Goal: Task Accomplishment & Management: Manage account settings

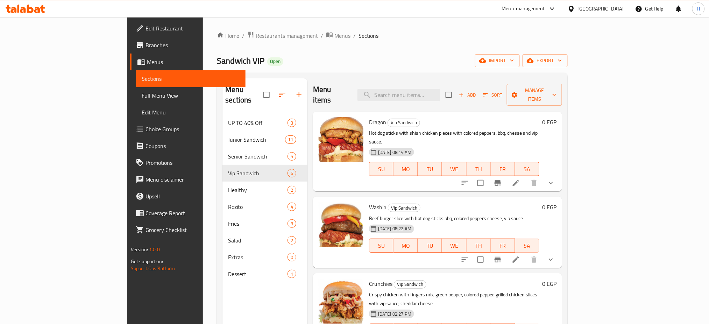
click at [317, 36] on ol "Home / Restaurants management / Menus / Sections" at bounding box center [392, 35] width 351 height 9
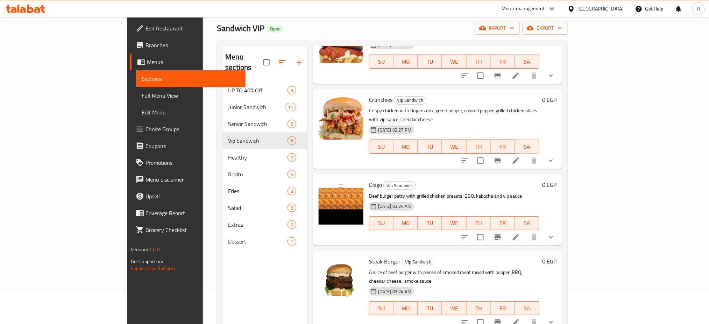
scroll to position [152, 0]
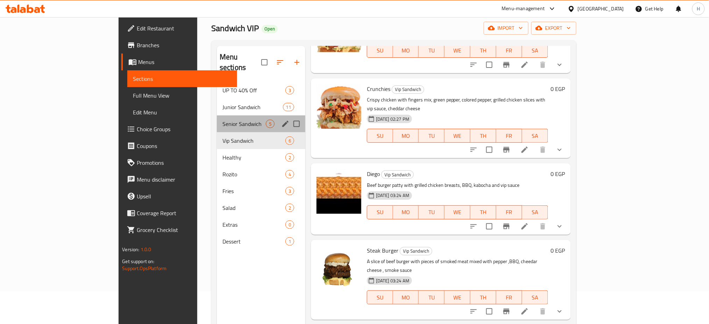
click at [217, 115] on div "Senior Sandwich 5" at bounding box center [261, 123] width 89 height 17
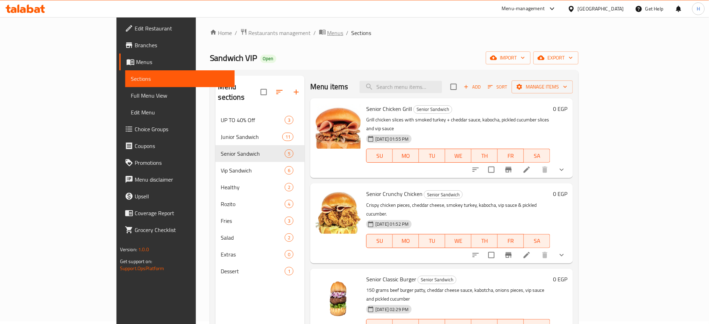
click at [328, 34] on span "Menus" at bounding box center [336, 33] width 16 height 8
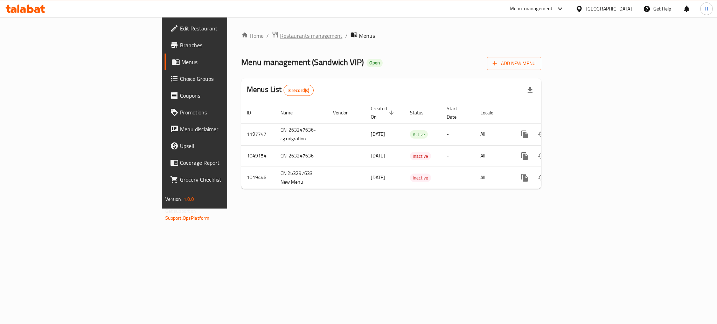
click at [280, 33] on span "Restaurants management" at bounding box center [311, 35] width 62 height 8
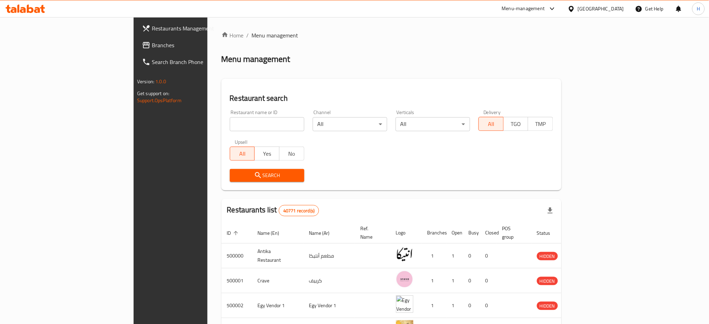
click at [230, 119] on input "search" at bounding box center [267, 124] width 75 height 14
type input "665002"
click at [236, 174] on span "Search" at bounding box center [267, 175] width 63 height 9
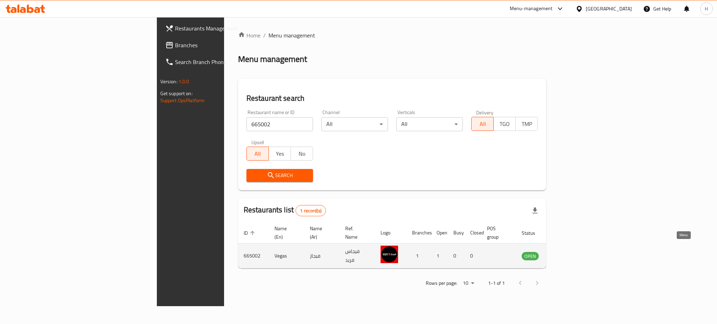
click at [566, 253] on icon "enhanced table" at bounding box center [563, 256] width 8 height 6
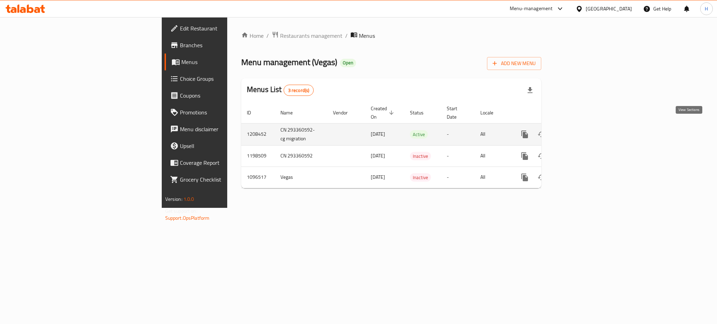
click at [583, 126] on link "enhanced table" at bounding box center [575, 134] width 17 height 17
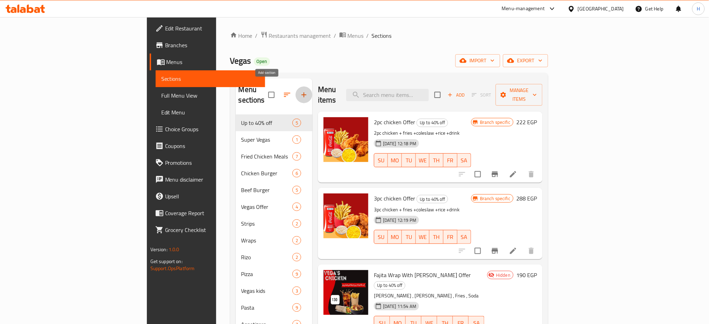
click at [300, 91] on icon "button" at bounding box center [304, 95] width 8 height 8
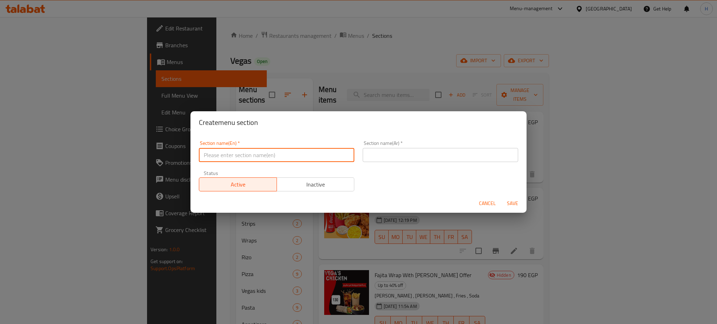
click at [263, 160] on input "text" at bounding box center [276, 155] width 155 height 14
type input "}"
type input "C"
type input "V"
type input "Crepe Vegas"
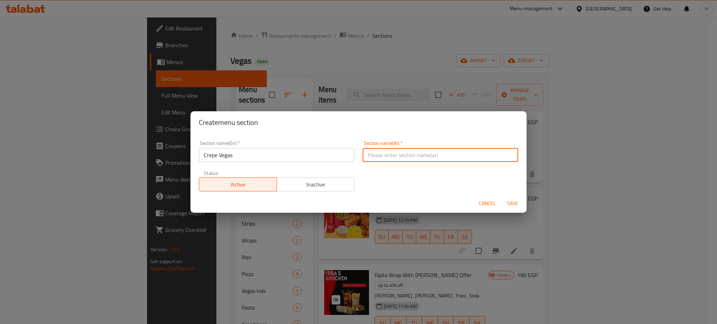
click at [390, 159] on input "text" at bounding box center [440, 155] width 155 height 14
type input "كريب فيجاز"
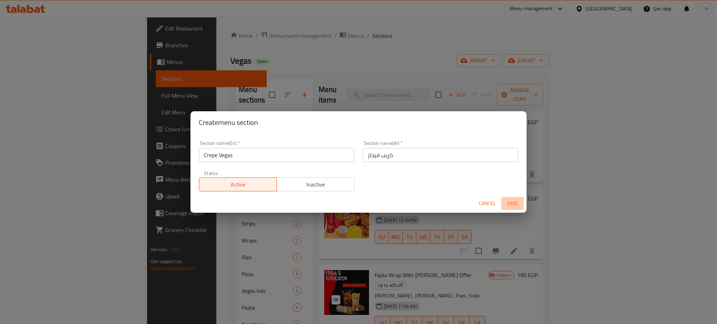
click at [513, 204] on span "Save" at bounding box center [512, 203] width 17 height 9
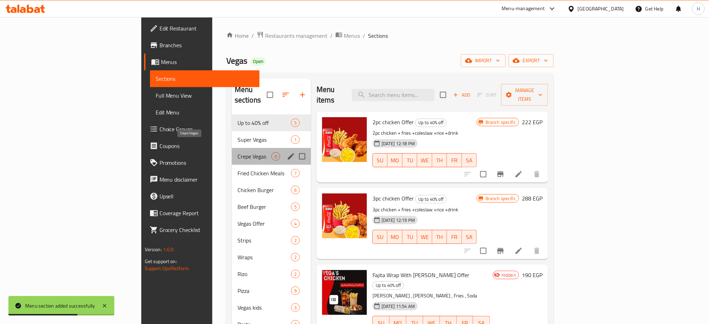
click at [238, 152] on span "Crepe Vegas" at bounding box center [255, 156] width 34 height 8
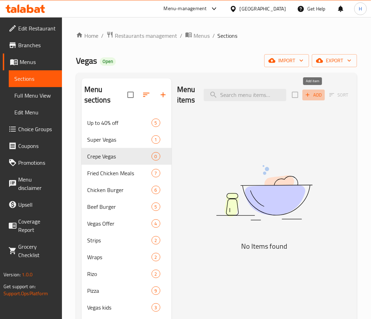
click at [315, 91] on span "Add" at bounding box center [313, 95] width 19 height 8
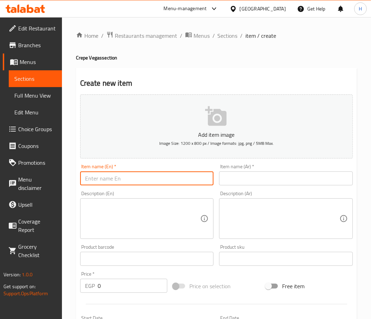
click at [135, 182] on input "text" at bounding box center [147, 178] width 134 height 14
type input "}"
type input "Crepe Potatoes"
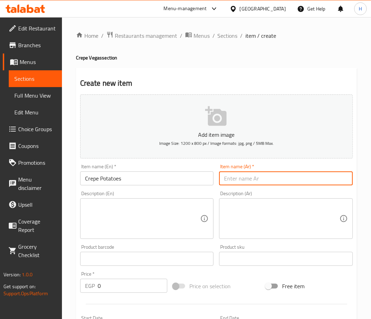
click at [253, 182] on input "text" at bounding box center [286, 178] width 134 height 14
type input "كريب بطاطس"
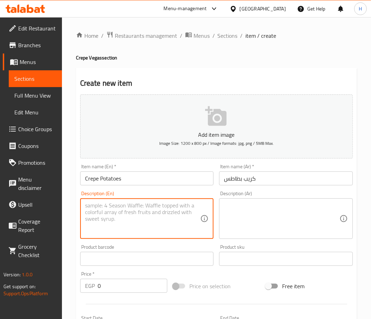
click at [135, 217] on textarea at bounding box center [142, 218] width 115 height 33
type textarea "p"
click at [121, 209] on textarea "French fries ," at bounding box center [142, 218] width 115 height 33
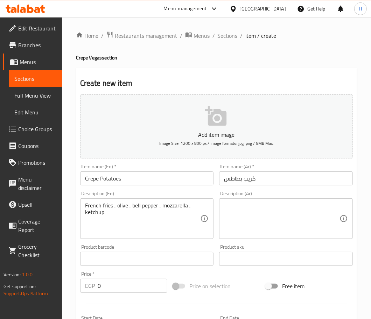
click at [84, 201] on div "French fries , olive , bell pepper , mozzarella , ketchup Description (En)" at bounding box center [147, 218] width 134 height 41
click at [83, 205] on div "French fries , olive , bell pepper , mozzarella , ketchup Description (En)" at bounding box center [147, 218] width 134 height 41
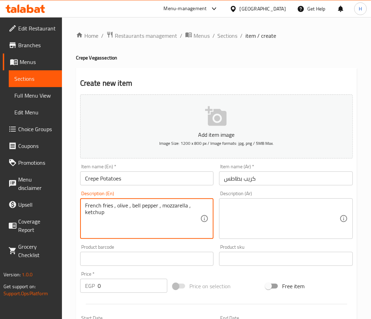
click at [85, 205] on textarea "French fries , olive , bell pepper , mozzarella , ketchup" at bounding box center [142, 218] width 115 height 33
drag, startPoint x: 181, startPoint y: 213, endPoint x: 81, endPoint y: 201, distance: 101.2
click at [81, 201] on div "delicious crepe wrapped around French fries , olive , bell pepper , mozzarella …" at bounding box center [147, 218] width 134 height 41
type textarea "delicious crepe wrapped around French fries , olive , bell pepper , mozzarella …"
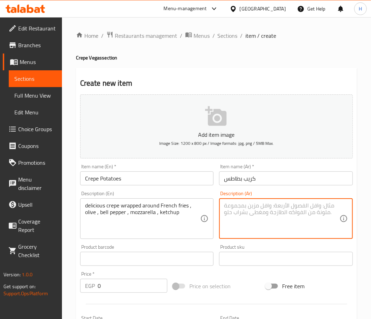
click at [255, 207] on textarea at bounding box center [281, 218] width 115 height 33
paste textarea "كريب لذيذ ملفوف حول البطاطس المقلية والزيتون والفلفل الحلو والموزاريلا والكاتشب"
drag, startPoint x: 325, startPoint y: 205, endPoint x: 297, endPoint y: 204, distance: 28.7
click at [297, 204] on textarea "كريب لذيذ ملفوف حول البطاطس المقلية والزيتون والفلفل الحلو والموزاريلا والكاتشب" at bounding box center [281, 218] width 115 height 33
click at [311, 206] on textarea "كريب حول البطاطس المقلية والزيتون والفلفل الحلو والموزاريلا والكاتشب" at bounding box center [281, 218] width 115 height 33
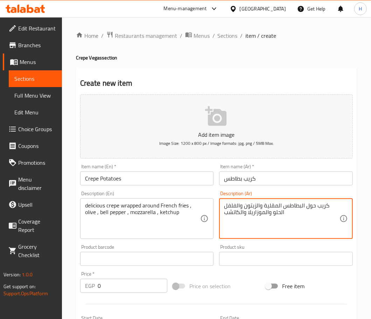
click at [311, 206] on textarea "كريب حول البطاطس المقلية والزيتون والفلفل الحلو والموزاريلا والكاتشب" at bounding box center [281, 218] width 115 height 33
type textarea "كريب البطاطس المقلية والزيتون والفلفل الحلو والموزاريلا والكاتشب"
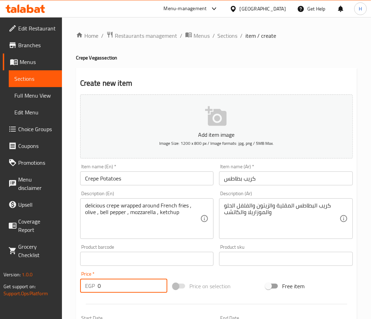
drag, startPoint x: 121, startPoint y: 281, endPoint x: 62, endPoint y: 287, distance: 60.2
click at [62, 287] on div "Edit Restaurant Branches Menus Sections Full Menu View Edit Menu Choice Groups …" at bounding box center [185, 255] width 371 height 477
type input "80"
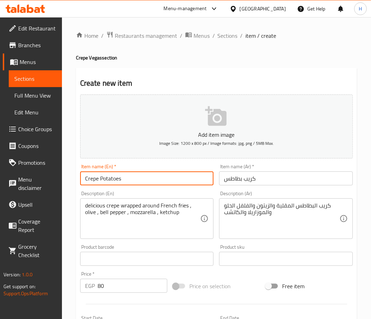
drag, startPoint x: 132, startPoint y: 178, endPoint x: 58, endPoint y: 181, distance: 74.2
click at [58, 181] on div "Edit Restaurant Branches Menus Sections Full Menu View Edit Menu Choice Groups …" at bounding box center [185, 255] width 371 height 477
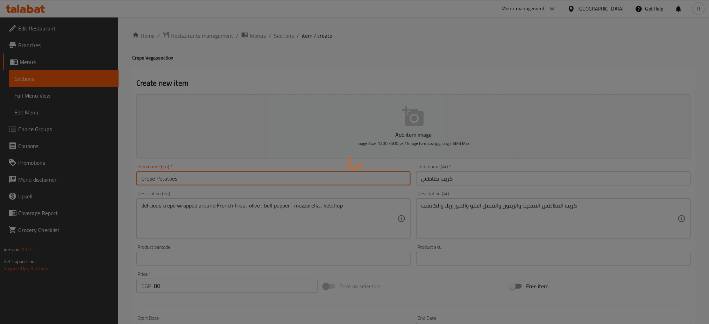
type input "0"
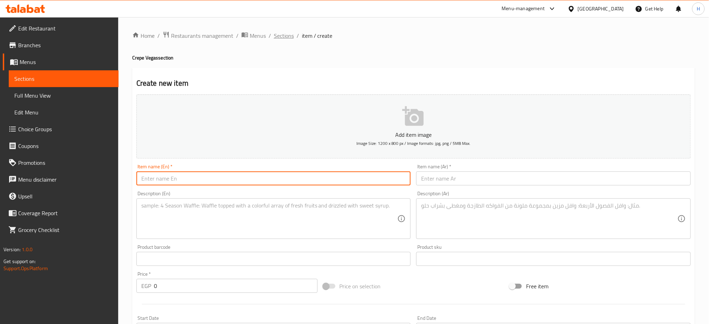
click at [286, 32] on span "Sections" at bounding box center [284, 35] width 20 height 8
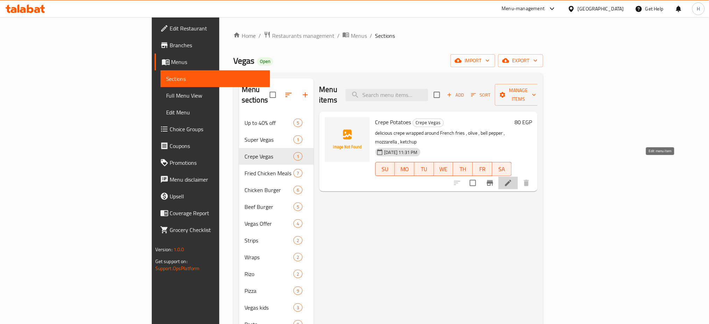
click at [512, 180] on icon at bounding box center [508, 183] width 6 height 6
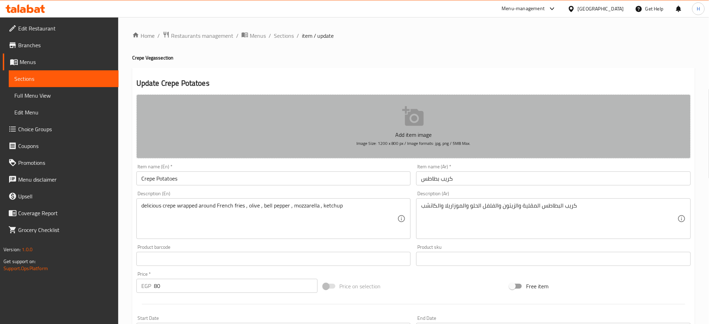
click at [418, 122] on icon "button" at bounding box center [413, 116] width 22 height 22
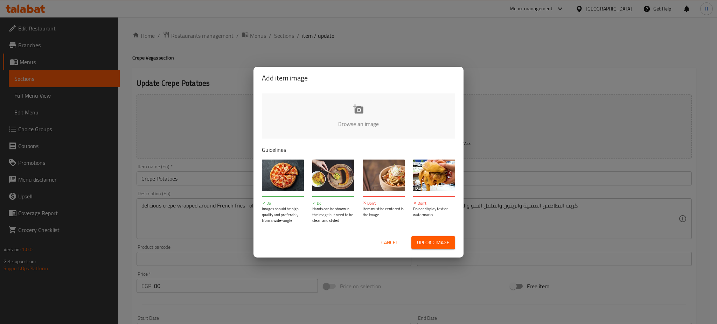
click at [365, 112] on input "file" at bounding box center [595, 125] width 666 height 65
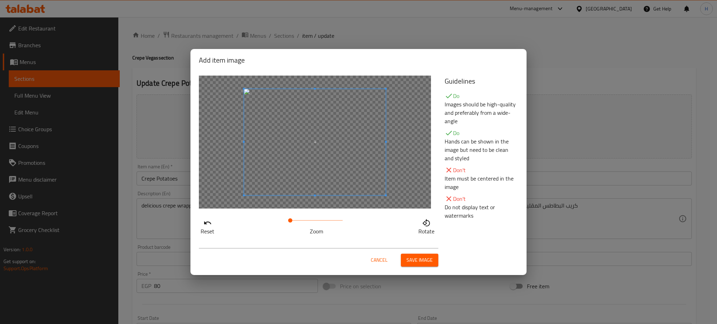
click at [286, 181] on span at bounding box center [315, 142] width 142 height 106
click at [412, 256] on span "Save image" at bounding box center [419, 260] width 26 height 9
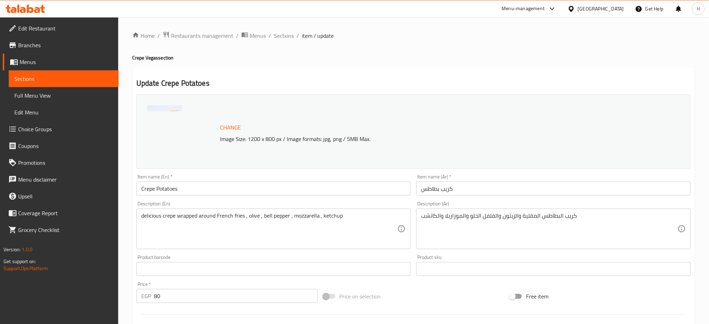
scroll to position [180, 0]
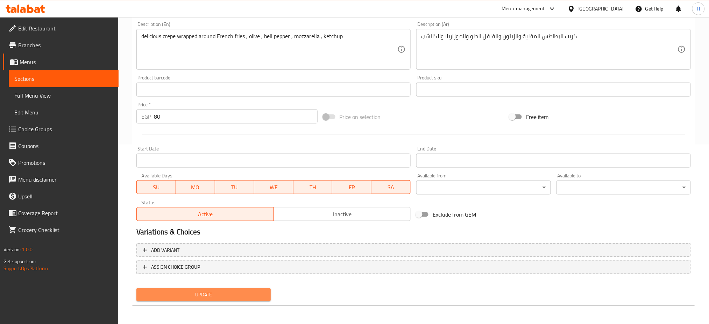
click at [227, 294] on span "Update" at bounding box center [203, 294] width 123 height 9
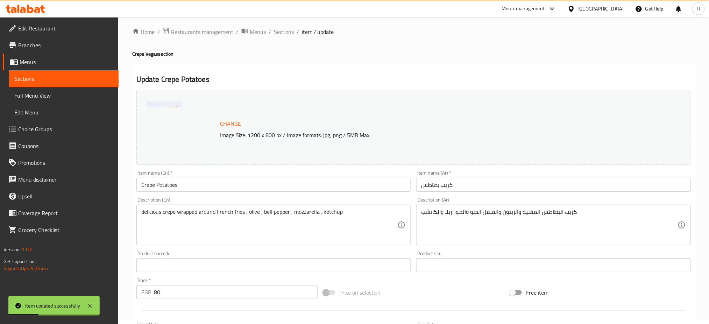
scroll to position [0, 0]
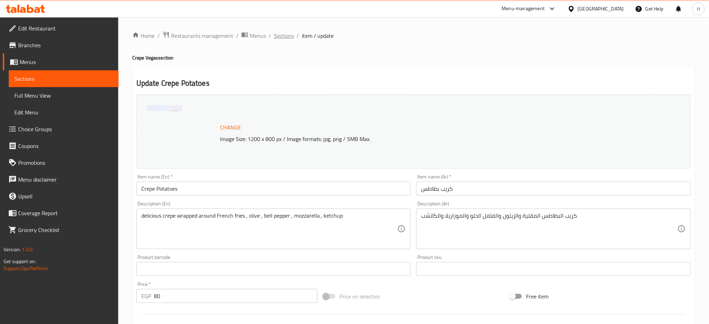
click at [278, 32] on span "Sections" at bounding box center [284, 35] width 20 height 8
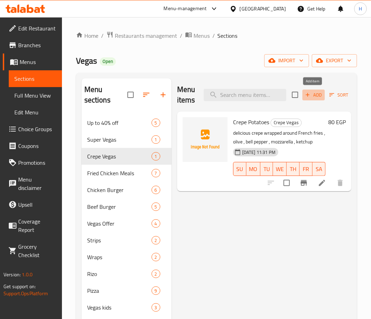
click at [316, 97] on span "Add" at bounding box center [313, 95] width 19 height 8
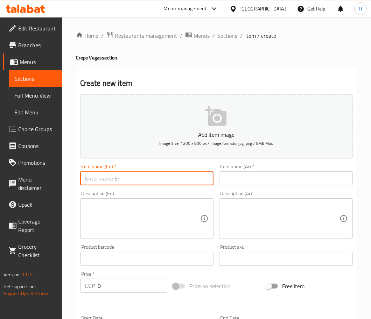
click at [137, 181] on input "text" at bounding box center [147, 178] width 134 height 14
type input "Crepe Panne"
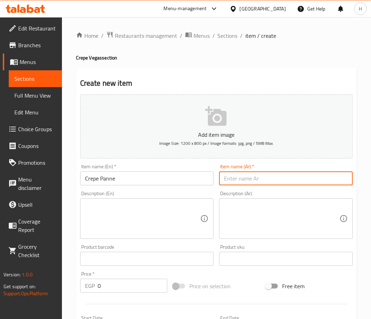
click at [267, 179] on input "text" at bounding box center [286, 178] width 134 height 14
type input "كريب بانيه"
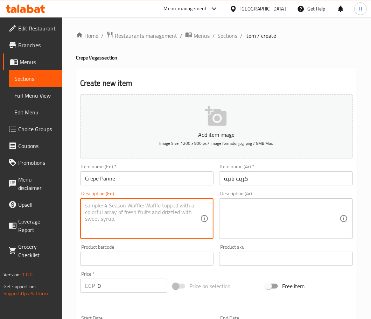
click at [149, 213] on textarea at bounding box center [142, 218] width 115 height 33
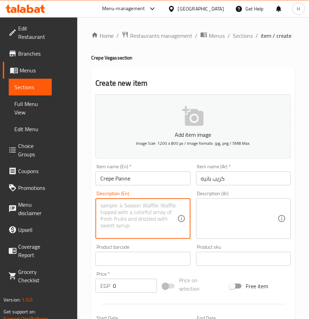
paste textarea "delicious crepe wrapped around panne, olive , bell pepper , mozzarella , ketchu…"
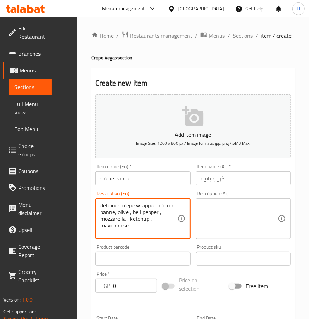
type textarea "delicious crepe wrapped around panne, olive , bell pepper , mozzarella , ketchu…"
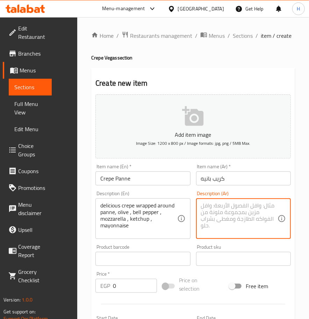
click at [227, 218] on textarea at bounding box center [239, 218] width 77 height 33
paste textarea "كريب لذيذ ملفوف حول بانيه، [PERSON_NAME]، [PERSON_NAME]، موزاريلا، كاتشب، مايون…"
click at [245, 205] on textarea "كريب لذيذ ملفوف حول بانيه، [PERSON_NAME]، [PERSON_NAME]، موزاريلا، كاتشب، مايون…" at bounding box center [239, 218] width 77 height 33
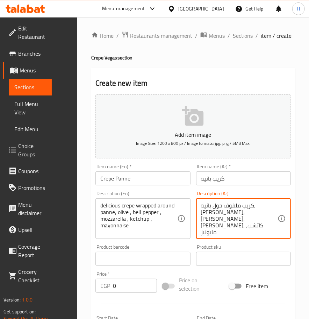
click at [251, 204] on textarea "كريب ملفوف حول بانيه، [PERSON_NAME]، [PERSON_NAME]، [PERSON_NAME]، كاتشب، مايون…" at bounding box center [239, 218] width 77 height 33
click at [247, 206] on textarea "كريب حول بانيه، [PERSON_NAME]، [PERSON_NAME]، موزاريلا، كاتشب، مايونيز" at bounding box center [239, 218] width 77 height 33
type textarea "كريب بانيه، [PERSON_NAME]، [PERSON_NAME]، [PERSON_NAME]، [PERSON_NAME]، مايونيز"
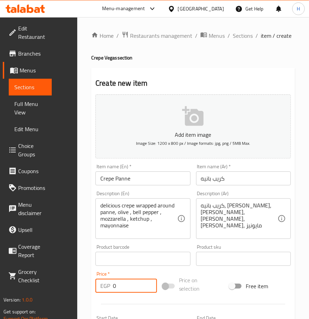
drag, startPoint x: 119, startPoint y: 281, endPoint x: 89, endPoint y: 284, distance: 29.9
click at [89, 284] on div "Home / Restaurants management / Menus / Sections / item / create Crepe Vegas se…" at bounding box center [193, 269] width 232 height 504
type input "100"
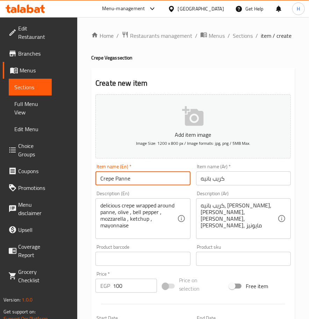
drag, startPoint x: 146, startPoint y: 173, endPoint x: 90, endPoint y: 180, distance: 56.1
click at [90, 180] on div "Home / Restaurants management / Menus / Sections / item / create Crepe Vegas se…" at bounding box center [193, 269] width 232 height 504
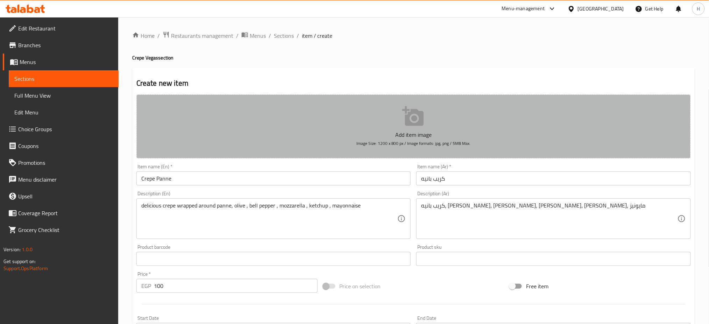
click at [422, 112] on icon "button" at bounding box center [412, 116] width 21 height 20
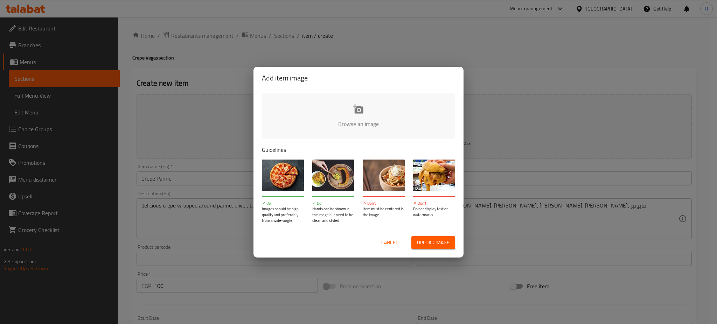
click at [373, 114] on input "file" at bounding box center [595, 125] width 666 height 65
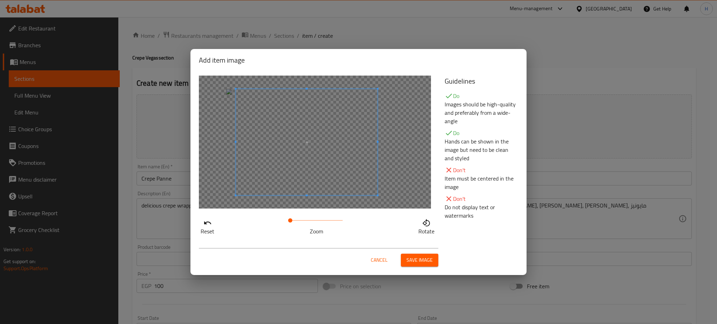
click at [318, 169] on span at bounding box center [307, 142] width 142 height 106
click at [418, 254] on button "Save image" at bounding box center [419, 260] width 37 height 13
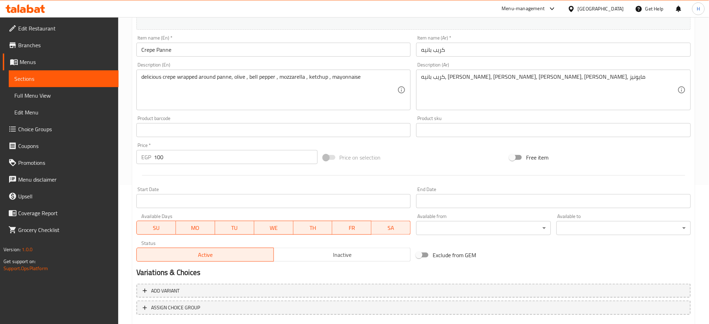
scroll to position [180, 0]
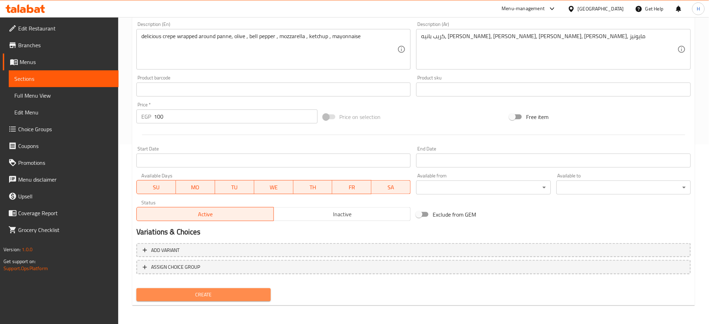
click at [225, 293] on span "Create" at bounding box center [203, 294] width 123 height 9
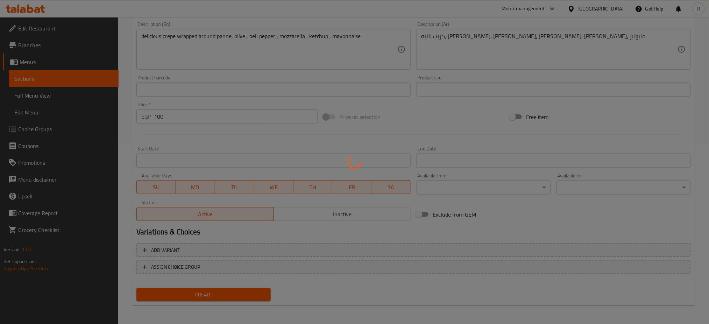
type input "0"
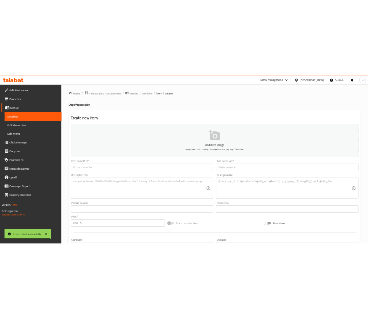
scroll to position [0, 0]
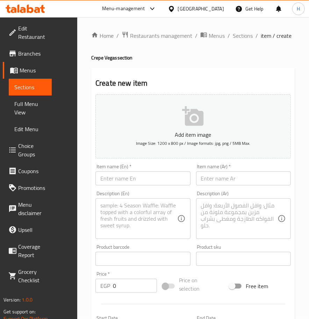
click at [139, 178] on input "text" at bounding box center [143, 178] width 95 height 14
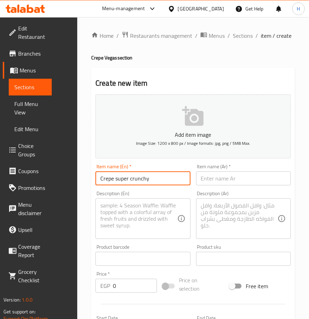
click at [158, 177] on input "Crepe super crunchy" at bounding box center [143, 178] width 95 height 14
type input "Crepe super crunchy"
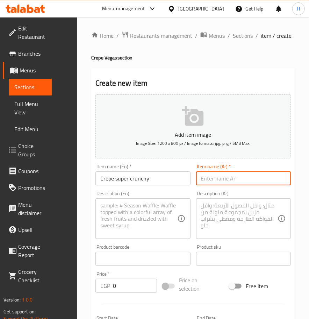
click at [210, 177] on input "text" at bounding box center [243, 178] width 95 height 14
type input "كريب سوبر كرنشي"
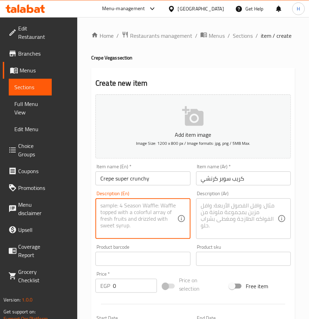
click at [145, 219] on textarea at bounding box center [138, 218] width 77 height 33
paste textarea "delicious crepe wrapped around crispy chicken , smoked turkey, olive , bell pep…"
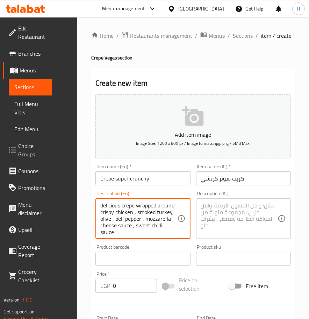
drag, startPoint x: 153, startPoint y: 224, endPoint x: 157, endPoint y: 226, distance: 4.9
click at [157, 226] on textarea "delicious crepe wrapped around crispy chicken , smoked turkey, olive , bell pep…" at bounding box center [138, 218] width 77 height 33
type textarea "delicious crepe wrapped around crispy chicken , smoked turkey, olive , bell pep…"
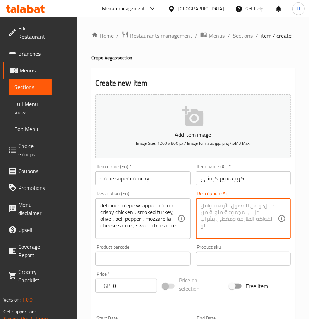
click at [228, 213] on textarea at bounding box center [239, 218] width 77 height 33
click at [247, 229] on textarea at bounding box center [239, 218] width 77 height 33
paste textarea "كريب لذيذ ملفوف حول دجاج مقرمش، ديك رومي مدخن، زيتون، فلفل رومي، موزاريلا، صلصة…"
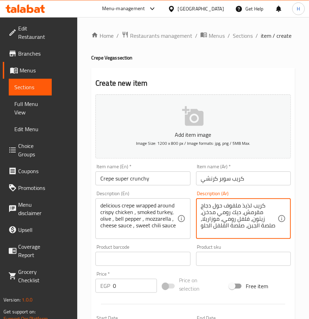
drag, startPoint x: 251, startPoint y: 205, endPoint x: 223, endPoint y: 202, distance: 27.8
click at [223, 202] on textarea "كريب لذيذ ملفوف حول دجاج مقرمش، ديك رومي مدخن، زيتون، فلفل رومي، موزاريلا، صلصة…" at bounding box center [239, 218] width 77 height 33
click at [250, 205] on textarea "كريب حول دجاج مقرمش، ديك رومي مدخن، زيتون، فلفل رومي، موزاريلا، صلصة الجبن، صلص…" at bounding box center [239, 218] width 77 height 33
click at [222, 206] on textarea "كريب دجاج مقرمش، ديك رومي مدخن، [GEOGRAPHIC_DATA]، فلفل رومي، موزاريلا، صلصة ال…" at bounding box center [239, 218] width 77 height 33
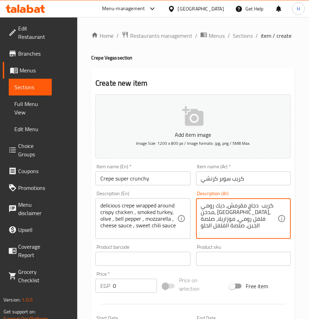
click at [222, 206] on textarea "كريب دجاج مقرمش، ديك رومي مدخن، [GEOGRAPHIC_DATA]، فلفل رومي، موزاريلا، صلصة ال…" at bounding box center [239, 218] width 77 height 33
type textarea "كريب دجاج مقرمش، رومي مدخن، [GEOGRAPHIC_DATA]، فلفل رومي، موزاريلا، صلصة الجبن،…"
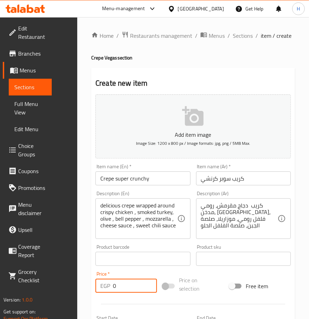
drag, startPoint x: 121, startPoint y: 286, endPoint x: 90, endPoint y: 287, distance: 30.8
click at [90, 287] on div "Home / Restaurants management / Menus / Sections / item / create Crepe Vegas se…" at bounding box center [193, 269] width 232 height 504
click at [124, 284] on input "0" at bounding box center [135, 286] width 44 height 14
type input "0"
type input "140"
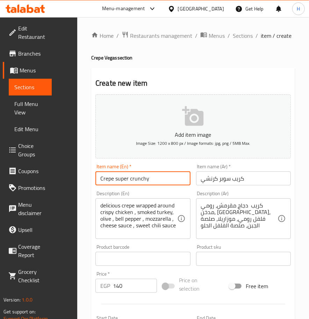
drag, startPoint x: 164, startPoint y: 176, endPoint x: 66, endPoint y: 181, distance: 98.1
click at [66, 181] on div "Edit Restaurant Branches Menus Sections Full Menu View Edit Menu Choice Groups …" at bounding box center [154, 269] width 309 height 504
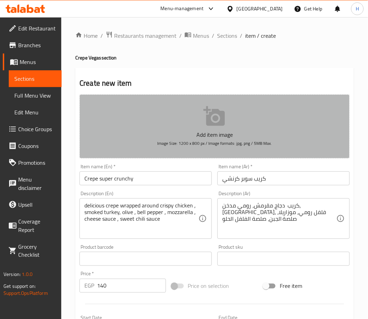
click at [222, 124] on icon "button" at bounding box center [213, 116] width 21 height 20
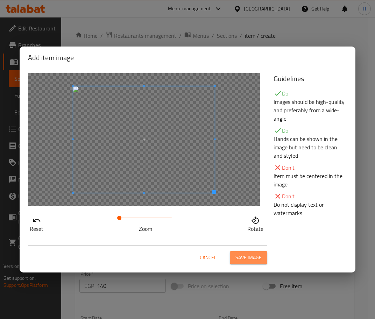
click at [252, 253] on span "Save image" at bounding box center [249, 257] width 26 height 9
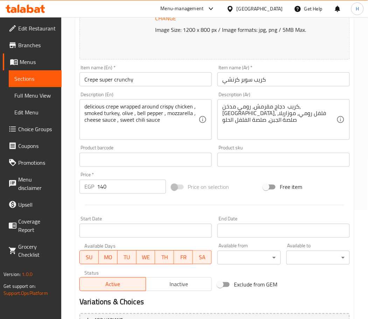
scroll to position [185, 0]
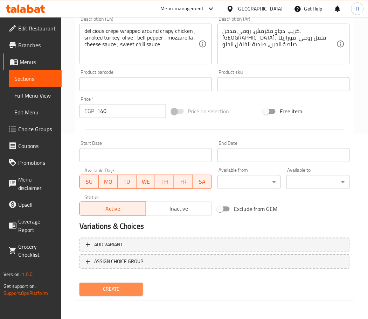
click at [116, 286] on span "Create" at bounding box center [111, 289] width 52 height 9
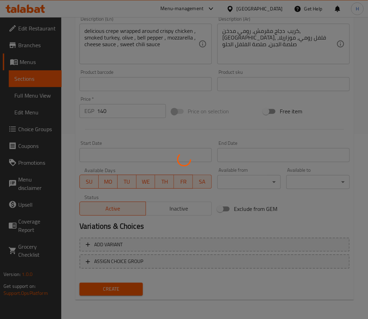
type input "0"
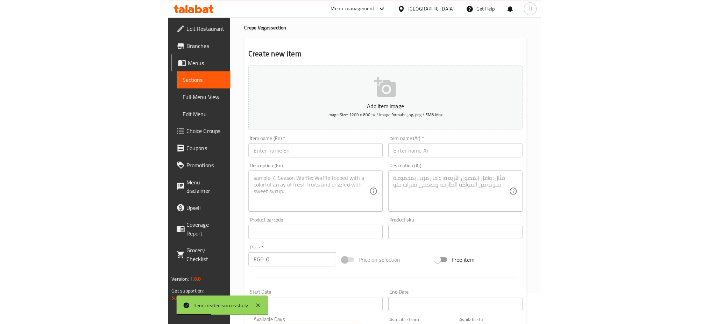
scroll to position [0, 0]
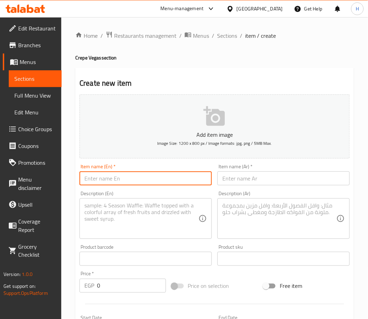
click at [119, 176] on input "text" at bounding box center [145, 178] width 132 height 14
click at [115, 174] on input "text" at bounding box center [145, 178] width 132 height 14
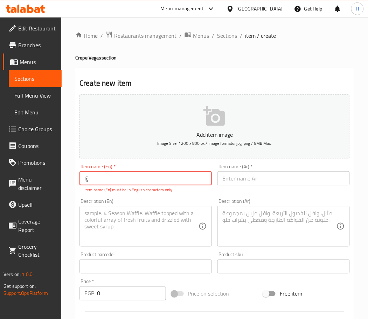
type input "ؤ"
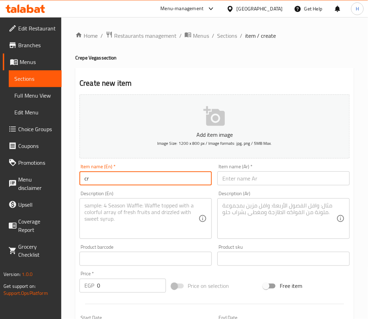
type input "c"
type input "Crepe cheese burger"
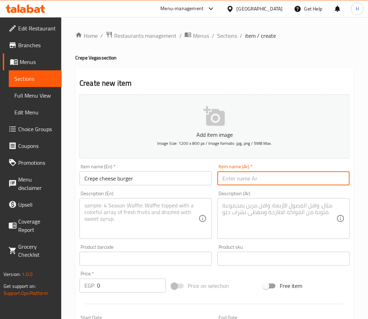
click at [232, 181] on input "text" at bounding box center [283, 178] width 132 height 14
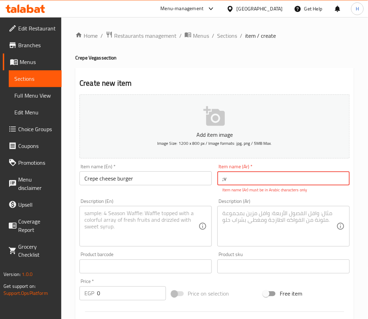
type input ";"
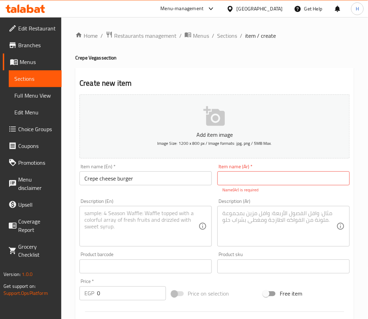
drag, startPoint x: 232, startPoint y: 181, endPoint x: 148, endPoint y: 79, distance: 132.2
click at [148, 79] on h2 "Create new item" at bounding box center [214, 83] width 270 height 10
click at [269, 183] on input "text" at bounding box center [283, 178] width 132 height 14
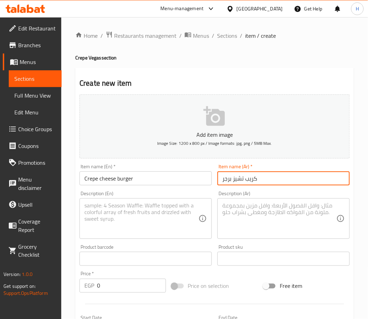
type input "كريب تشيز برجر"
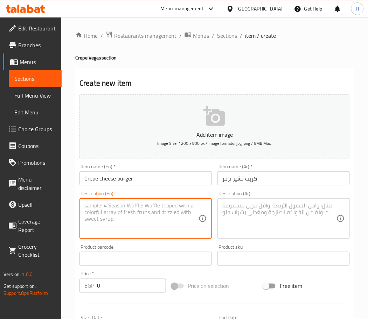
click at [129, 218] on textarea at bounding box center [141, 218] width 114 height 33
paste textarea "delicious crepe wrapped around grilled burger , cheddar cheese , olive , bell p…"
type textarea "delicious crepe wrapped around grilled burger , cheddar cheese , olive , bell p…"
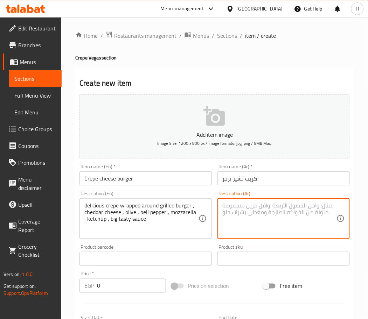
click at [244, 223] on textarea at bounding box center [279, 218] width 114 height 33
paste textarea "كريب لذيذ ملفوف حول برجر مشوي، جبنة شيدر، [PERSON_NAME]، فلفل رومي، موزاريلا، ك…"
drag, startPoint x: 316, startPoint y: 205, endPoint x: 276, endPoint y: 207, distance: 40.3
click at [276, 207] on textarea "كريب لذيذ ملفوف حول برجر مشوي، جبنة شيدر، [PERSON_NAME]، فلفل رومي، موزاريلا، ك…" at bounding box center [279, 218] width 114 height 33
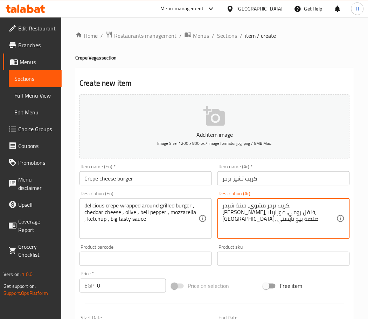
type textarea "كريب برجر مشوي، جبنة شيدر، [PERSON_NAME]، فلفل رومي، موزاريلا، [GEOGRAPHIC_DATA…"
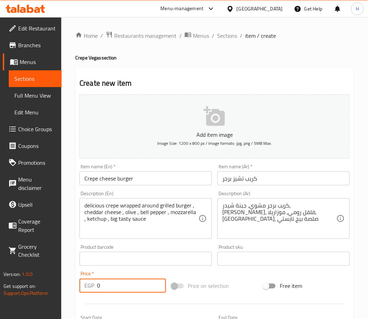
drag, startPoint x: 113, startPoint y: 286, endPoint x: 82, endPoint y: 286, distance: 30.4
click at [82, 286] on div "EGP 0 Price *" at bounding box center [122, 286] width 86 height 14
click at [105, 290] on input "0" at bounding box center [131, 286] width 69 height 14
drag, startPoint x: 105, startPoint y: 290, endPoint x: 86, endPoint y: 289, distance: 19.3
click at [86, 289] on div "EGP 0 Price *" at bounding box center [122, 286] width 86 height 14
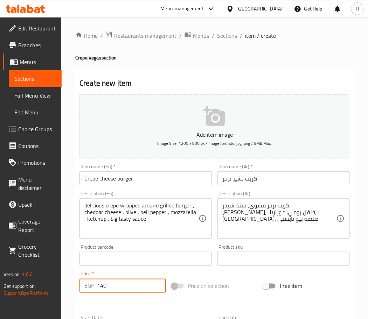
type input "140"
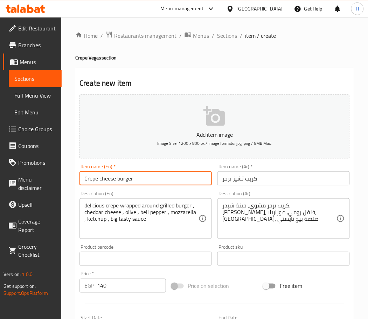
drag, startPoint x: 150, startPoint y: 178, endPoint x: 70, endPoint y: 185, distance: 80.1
click at [70, 185] on div "Home / Restaurants management / Menus / Sections / item / create Crepe Vegas se…" at bounding box center [214, 255] width 307 height 477
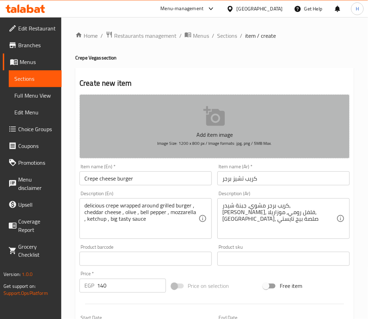
click at [216, 113] on icon "button" at bounding box center [213, 116] width 21 height 20
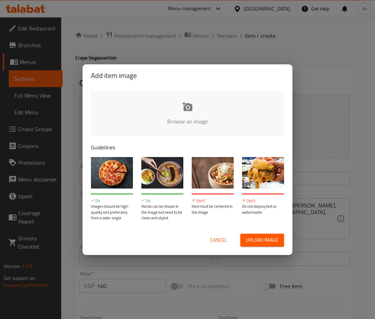
type input "C:\fakepath\Screenshot [DATE] 025508.png"
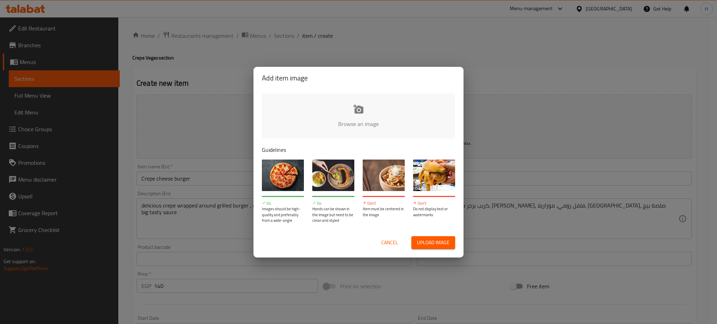
click at [359, 118] on input "file" at bounding box center [595, 125] width 666 height 65
click at [367, 103] on input "file" at bounding box center [595, 125] width 666 height 65
click at [389, 244] on span "Cancel" at bounding box center [389, 242] width 17 height 9
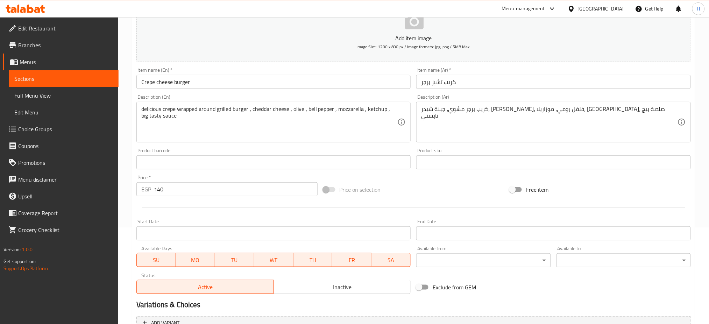
scroll to position [169, 0]
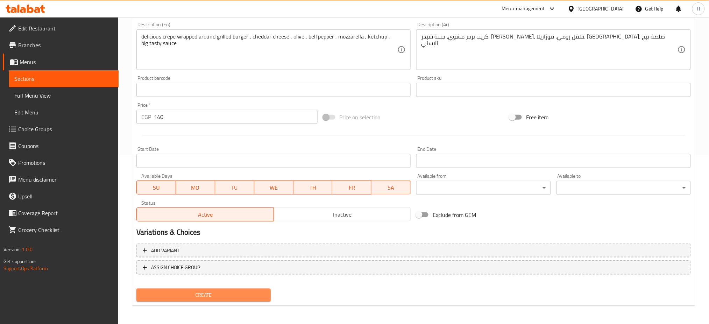
click at [236, 296] on span "Create" at bounding box center [203, 295] width 123 height 9
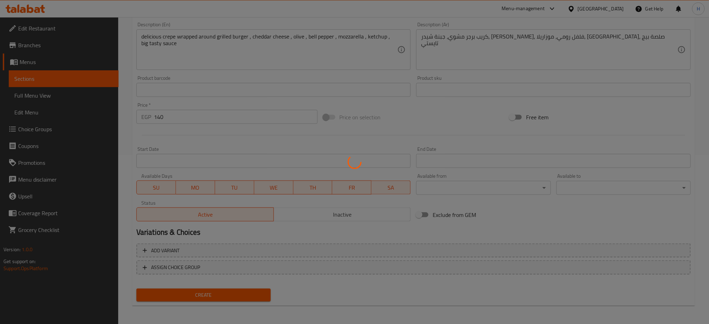
type input "0"
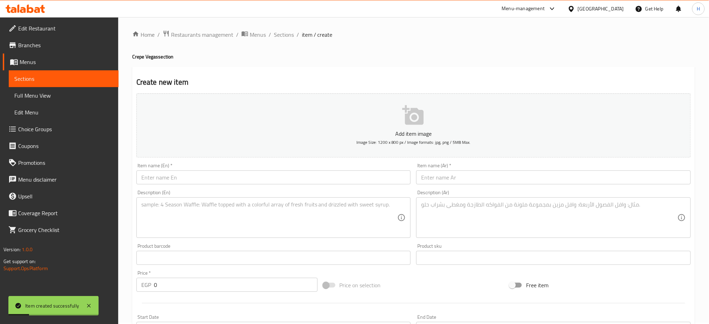
scroll to position [0, 0]
click at [275, 36] on span "Sections" at bounding box center [284, 35] width 20 height 8
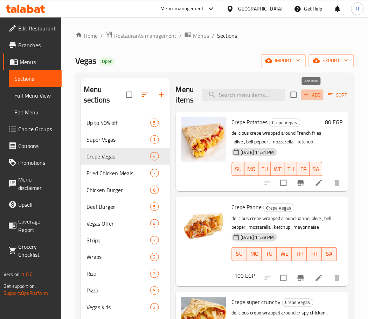
click at [311, 97] on span "Add" at bounding box center [312, 95] width 19 height 8
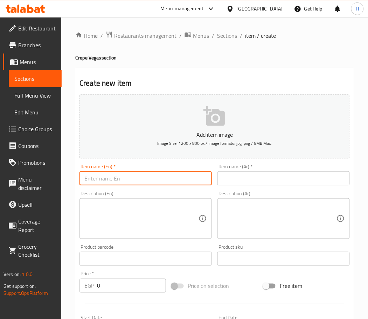
click at [132, 174] on input "text" at bounding box center [145, 178] width 132 height 14
click at [136, 177] on input "Crepe Fajita BBQ" at bounding box center [145, 178] width 132 height 14
type input "Crepe Fajita BBQ"
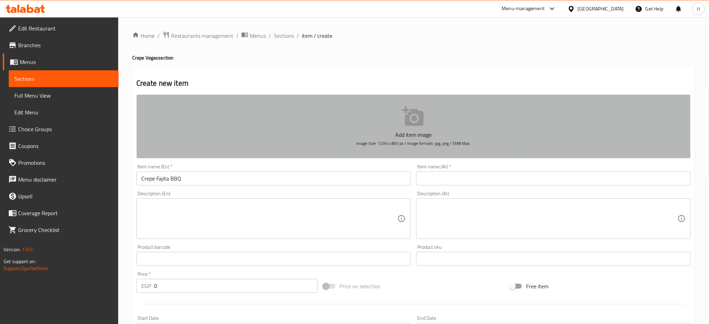
click at [438, 135] on p "Add item image" at bounding box center [413, 135] width 533 height 8
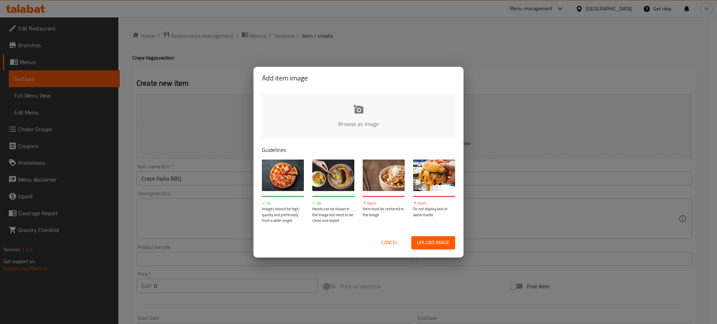
click at [364, 115] on input "file" at bounding box center [595, 125] width 666 height 65
type input "C:\fakepath\كريب_ميكس_لحوم638042003465684368-removebg-preview.png"
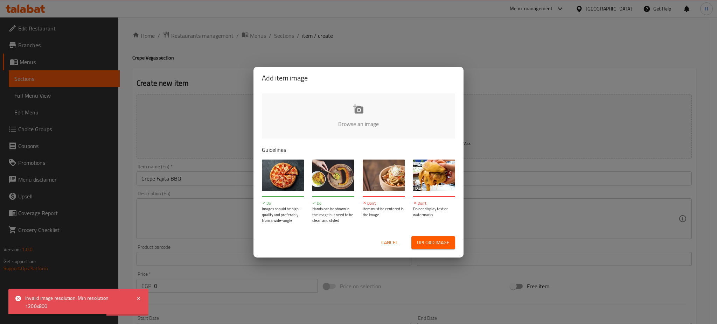
click at [348, 118] on input "file" at bounding box center [595, 125] width 666 height 65
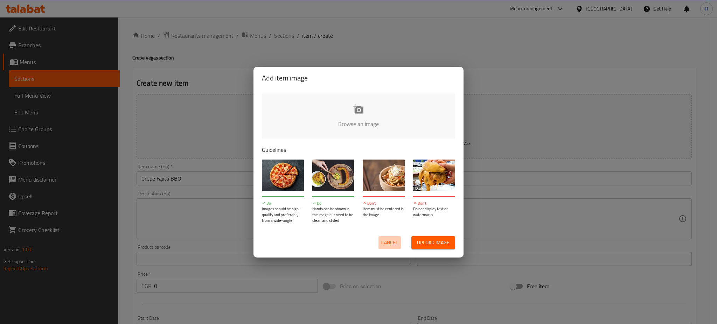
click at [384, 243] on span "Cancel" at bounding box center [389, 242] width 17 height 9
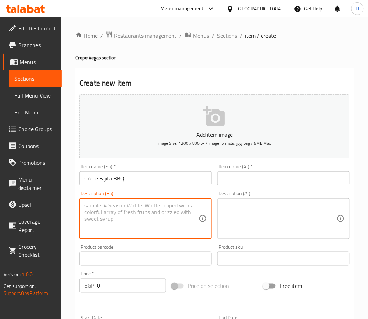
click at [138, 216] on textarea at bounding box center [141, 218] width 114 height 33
paste textarea "delicious crepe wrapped around fajita, beef bacon, olive , bell pepper , mozzar…"
type textarea "delicious crepe wrapped around fajita, beef bacon, olive , bell pepper , mozzar…"
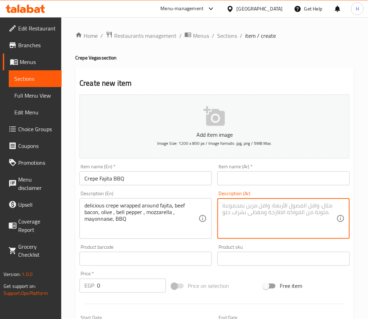
click at [243, 213] on textarea at bounding box center [279, 218] width 114 height 33
paste textarea "كريب لذيذ ملفوف حول الفاهيتا، لحم بقري مقدد، [PERSON_NAME]، [PERSON_NAME]، [PER…"
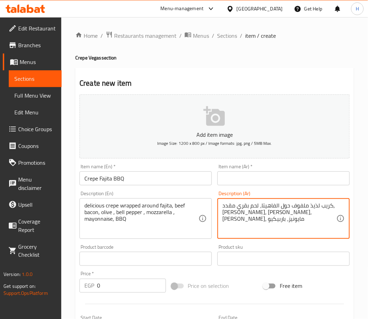
drag, startPoint x: 260, startPoint y: 205, endPoint x: 223, endPoint y: 202, distance: 36.5
click at [223, 202] on textarea "كريب لذيذ ملفوف حول الفاهيتا، لحم بقري مقدد، [PERSON_NAME]، [PERSON_NAME]، [PER…" at bounding box center [279, 218] width 114 height 33
drag, startPoint x: 309, startPoint y: 203, endPoint x: 271, endPoint y: 203, distance: 37.4
click at [271, 203] on textarea "كريب لذيذ ملفوف حول الفاهيتا، [PERSON_NAME]، [PERSON_NAME]، [PERSON_NAME]، موزا…" at bounding box center [279, 218] width 114 height 33
type textarea "كريب الفاهيتا، [PERSON_NAME]، [PERSON_NAME]، [PERSON_NAME]، موزاريلا، مايونيز، …"
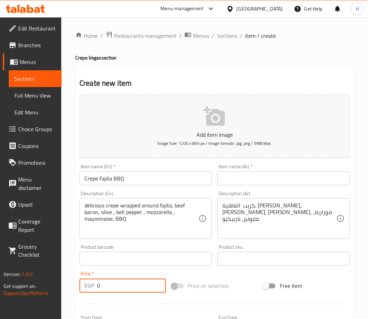
drag, startPoint x: 100, startPoint y: 288, endPoint x: 87, endPoint y: 289, distance: 13.0
click at [87, 289] on div "EGP 0 Price *" at bounding box center [122, 286] width 86 height 14
type input "140"
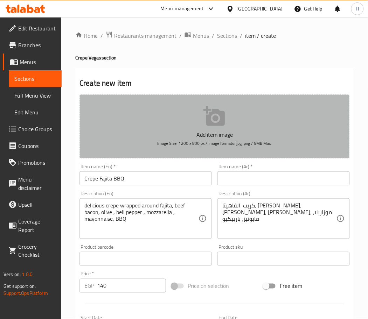
click at [204, 122] on icon "button" at bounding box center [214, 116] width 22 height 22
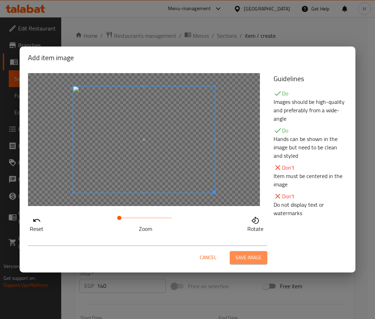
click at [255, 258] on span "Save image" at bounding box center [249, 257] width 26 height 9
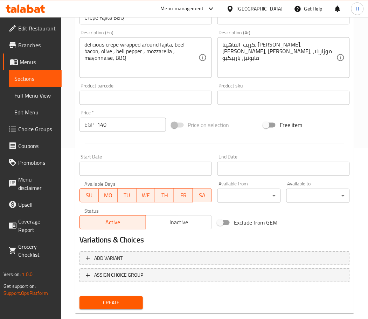
scroll to position [185, 0]
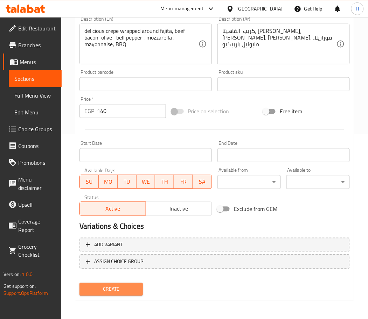
click at [104, 286] on span "Create" at bounding box center [111, 289] width 52 height 9
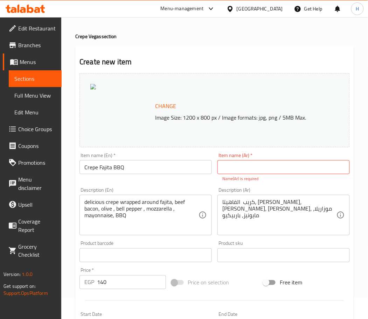
scroll to position [21, 0]
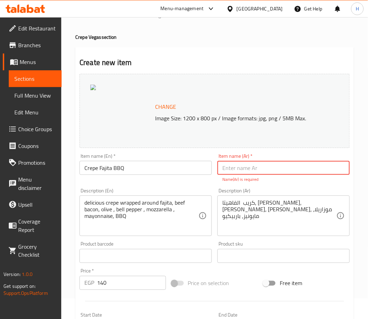
click at [245, 162] on input "text" at bounding box center [283, 168] width 132 height 14
type input ";"
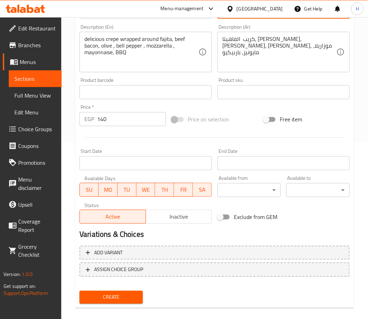
scroll to position [178, 0]
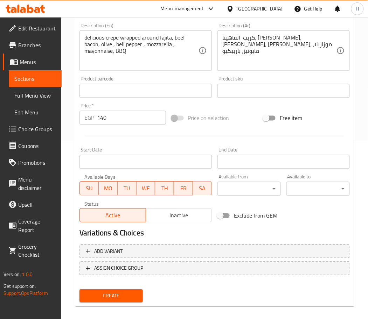
type input "كريب فاهيتا باربيكيو"
click at [111, 294] on span "Create" at bounding box center [111, 296] width 52 height 9
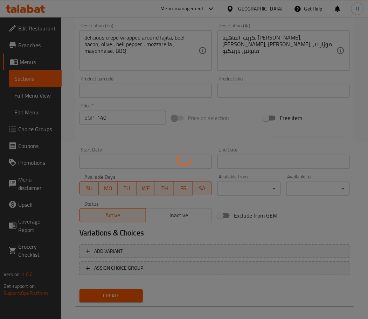
type input "0"
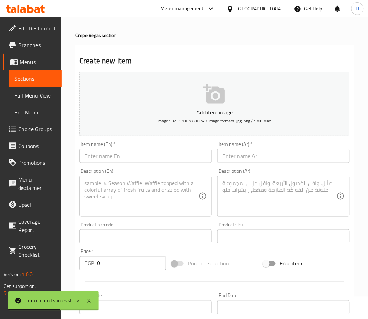
scroll to position [0, 0]
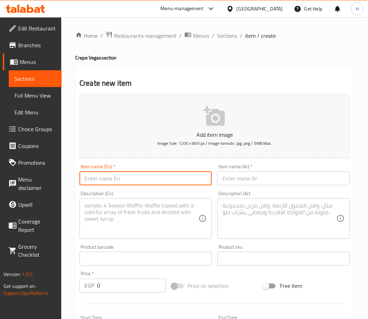
click at [116, 176] on input "text" at bounding box center [145, 178] width 132 height 14
type input "}"
type input "Crepe Hot dog"
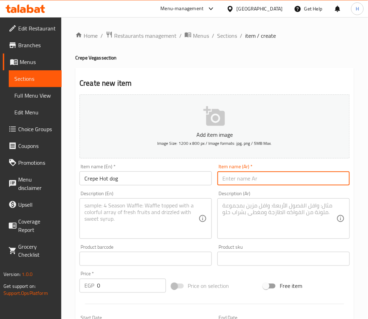
click at [257, 173] on input "text" at bounding box center [283, 178] width 132 height 14
type input "كريب هوت دوج"
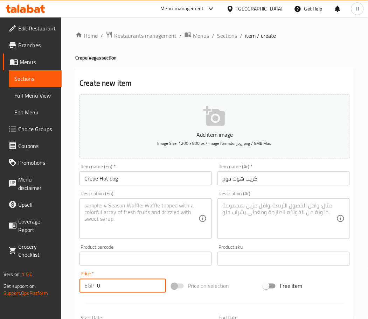
drag, startPoint x: 108, startPoint y: 293, endPoint x: 79, endPoint y: 293, distance: 29.0
click at [79, 293] on div "Price   * EGP 0 Price *" at bounding box center [123, 282] width 92 height 27
type input "105"
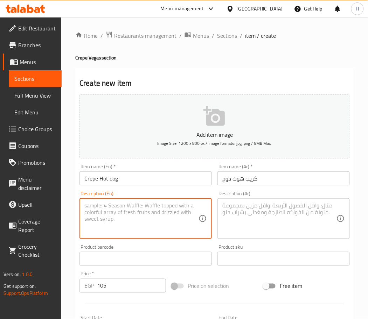
click at [133, 231] on textarea at bounding box center [141, 218] width 114 height 33
paste textarea "delicious crepe wrapped around ,Hotdog , olive , bell pepper , mozzarella , may…"
type textarea "delicious crepe wrapped around ,Hotdog , olive , bell pepper , mozzarella , may…"
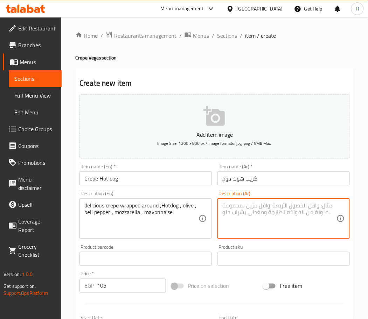
click at [258, 214] on textarea at bounding box center [279, 218] width 114 height 33
paste textarea "كريب لذيذ ملفوف حول هوت دوج، [PERSON_NAME]، [PERSON_NAME]، موزاريلا، مايونيز"
drag, startPoint x: 313, startPoint y: 205, endPoint x: 274, endPoint y: 207, distance: 38.5
click at [274, 207] on textarea "كريب لذيذ ملفوف حول هوت دوج، [PERSON_NAME]، [PERSON_NAME]، موزاريلا، مايونيز" at bounding box center [279, 218] width 114 height 33
type textarea "كريب هوت دوج، [PERSON_NAME]، [PERSON_NAME]، موزاريلا، مايونيز"
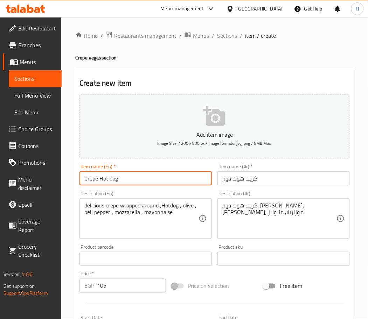
drag, startPoint x: 143, startPoint y: 174, endPoint x: 66, endPoint y: 178, distance: 77.1
click at [66, 178] on div "Home / Restaurants management / Menus / Sections / item / create Crepe Vegas se…" at bounding box center [214, 255] width 307 height 477
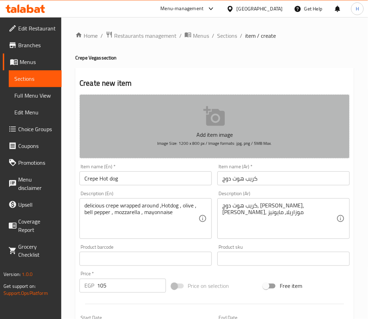
click at [216, 124] on icon "button" at bounding box center [213, 116] width 21 height 20
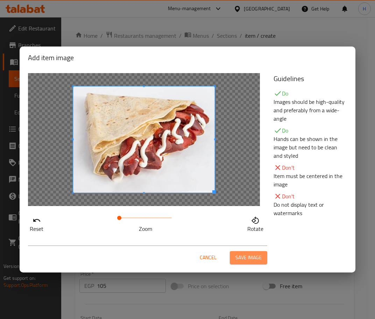
click at [255, 260] on span "Save image" at bounding box center [249, 257] width 26 height 9
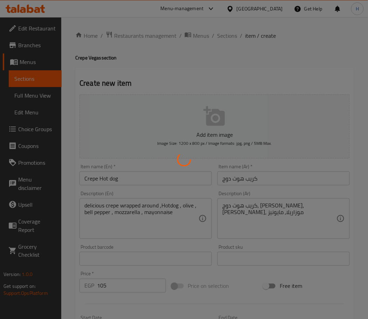
click at [255, 260] on div at bounding box center [184, 159] width 368 height 319
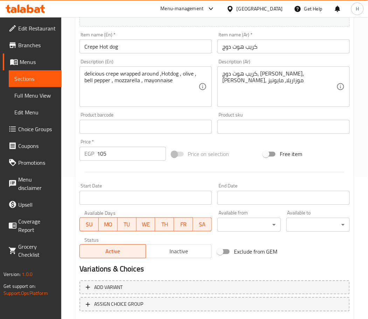
scroll to position [185, 0]
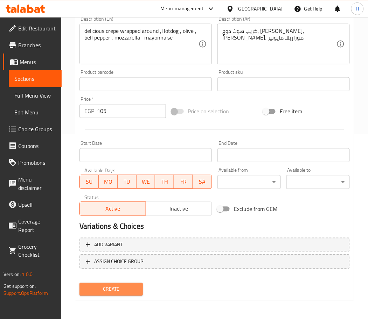
click at [114, 289] on span "Create" at bounding box center [111, 289] width 52 height 9
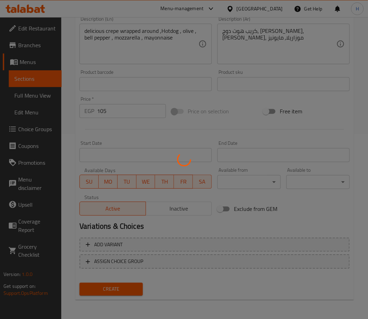
type input "0"
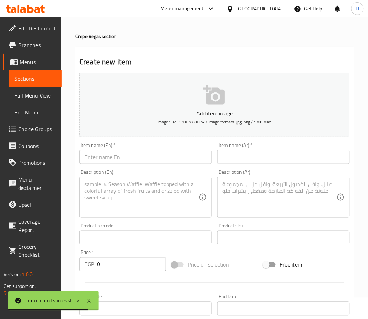
scroll to position [21, 0]
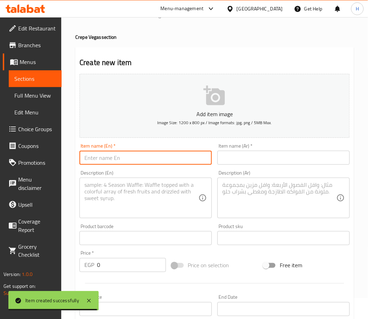
click at [143, 157] on input "text" at bounding box center [145, 158] width 132 height 14
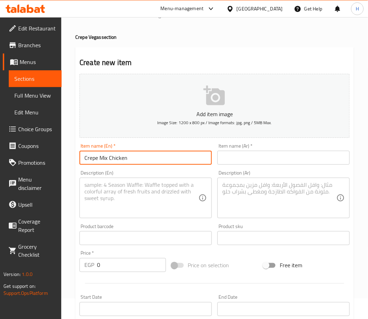
type input "Crepe Mix Chicken"
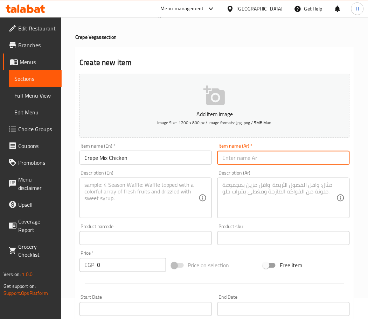
click at [248, 164] on input "text" at bounding box center [283, 158] width 132 height 14
type input "كريب فراخ ميكس"
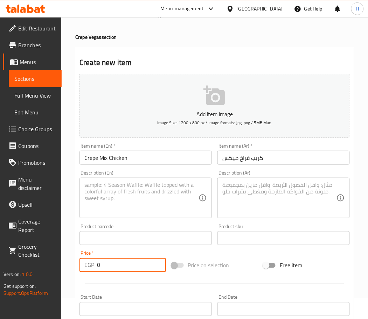
drag, startPoint x: 108, startPoint y: 265, endPoint x: 86, endPoint y: 266, distance: 21.4
click at [86, 266] on div "EGP 0 Price *" at bounding box center [122, 265] width 86 height 14
type input "190"
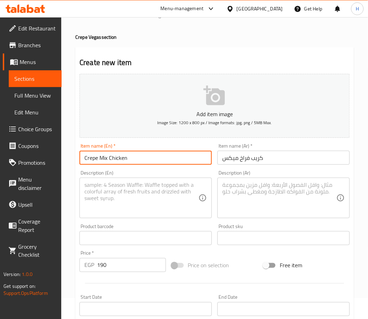
drag, startPoint x: 142, startPoint y: 156, endPoint x: 74, endPoint y: 160, distance: 67.7
click at [74, 160] on div "Home / Restaurants management / Menus / Sections / item / create Crepe Vegas se…" at bounding box center [214, 235] width 307 height 477
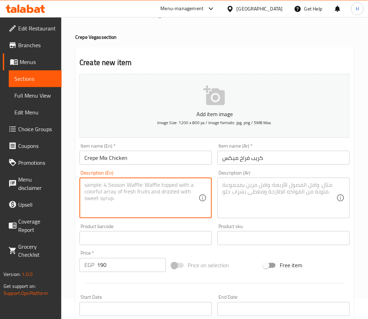
click at [107, 194] on textarea at bounding box center [141, 198] width 114 height 33
paste textarea "delicious crepe wrapped around ,crispy chicken , grilled chicken breast , olive…"
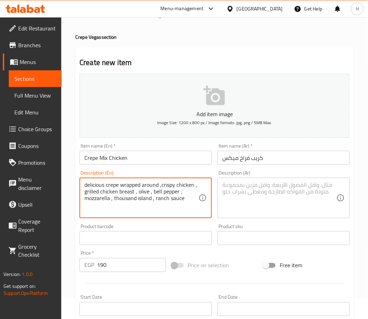
type textarea "delicious crepe wrapped around ,crispy chicken , grilled chicken breast , olive…"
click at [238, 197] on textarea at bounding box center [279, 198] width 114 height 33
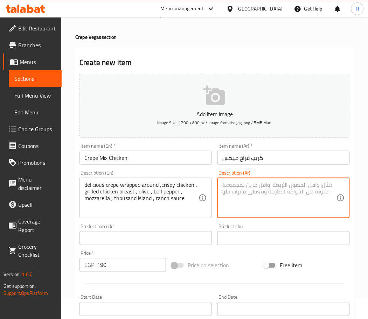
paste textarea "كريب لذيذ ملفوف حول دجاج مقرمش، صدر دجاج مشوي، زيتون، فلفل رومي، موزاريلا، صلصة…"
drag, startPoint x: 306, startPoint y: 183, endPoint x: 287, endPoint y: 183, distance: 18.9
click at [287, 183] on textarea "كريب لذيذ ملفوف حول دجاج مقرمش، صدر دجاج مشوي، زيتون، فلفل رومي، موزاريلا، صلصة…" at bounding box center [279, 198] width 114 height 33
drag, startPoint x: 318, startPoint y: 184, endPoint x: 280, endPoint y: 184, distance: 37.8
click at [280, 184] on textarea "كريب لذيذ ملفوف حول دجاج مقرمش، صدر دجاج مشوي، زيتون، فلفل رومي، موزاريلا، صلصة…" at bounding box center [279, 198] width 114 height 33
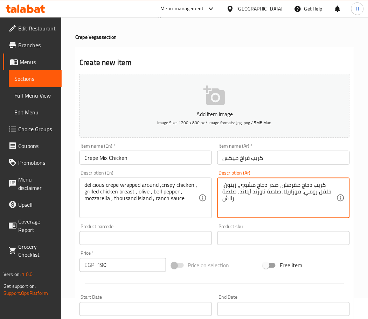
type textarea "كريب دجاج مقرمش، صدر دجاج مشوي، زيتون، فلفل رومي، موزاريلا، صلصة ثاوزند آيلاند،…"
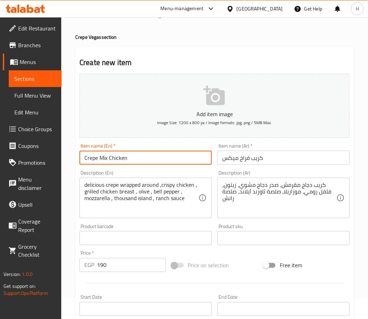
drag, startPoint x: 143, startPoint y: 157, endPoint x: 43, endPoint y: 173, distance: 101.6
click at [43, 173] on div "Edit Restaurant Branches Menus Sections Full Menu View Edit Menu Choice Groups …" at bounding box center [184, 235] width 368 height 477
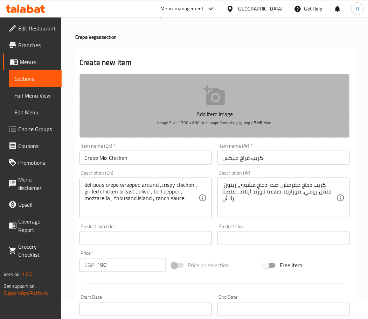
click at [213, 98] on icon "button" at bounding box center [213, 96] width 21 height 20
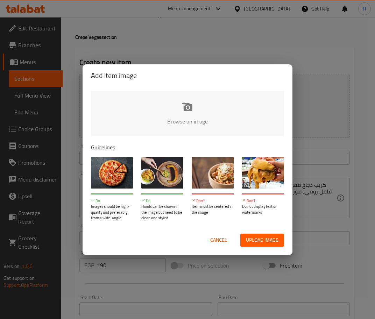
type input "C:\fakepath\Meat_Fajita_Crepe_637486816053183445.jpg"
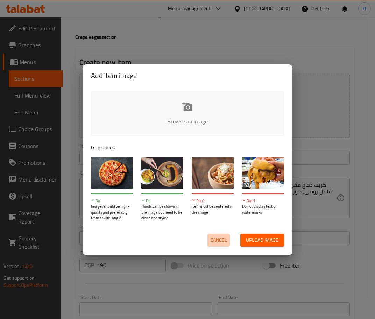
click at [211, 239] on span "Cancel" at bounding box center [218, 240] width 17 height 9
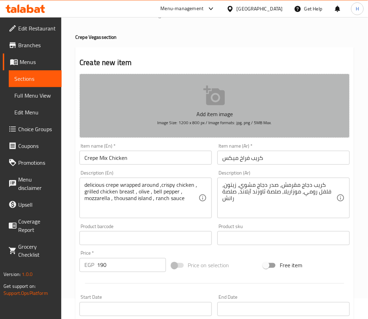
click at [216, 110] on p "Add item image" at bounding box center [214, 114] width 248 height 8
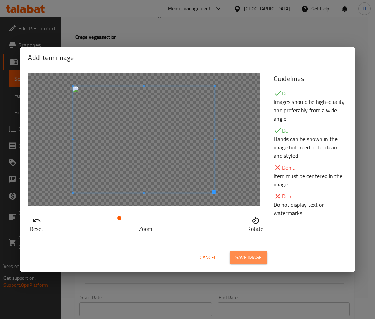
click at [252, 254] on span "Save image" at bounding box center [249, 257] width 26 height 9
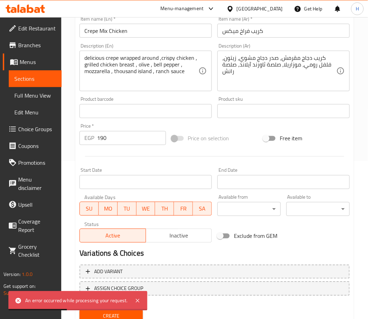
scroll to position [185, 0]
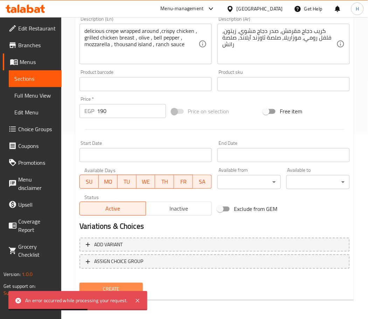
click at [135, 285] on span "Create" at bounding box center [111, 289] width 52 height 9
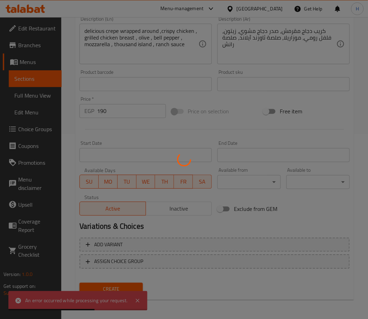
type input "0"
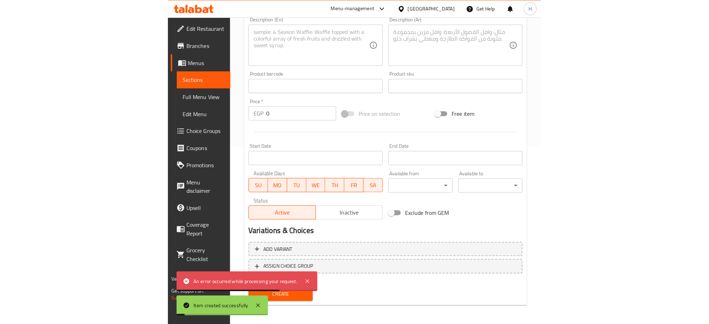
scroll to position [0, 0]
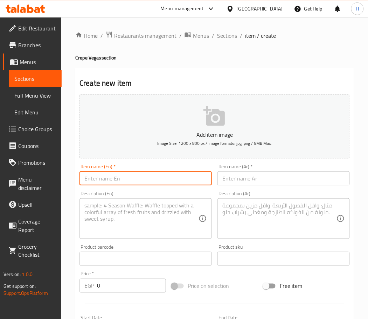
click at [140, 180] on input "text" at bounding box center [145, 178] width 132 height 14
type input "Crepe Mix Fried Chicken"
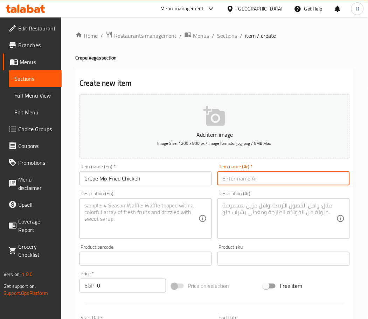
click at [245, 176] on input "text" at bounding box center [283, 178] width 132 height 14
type input "م"
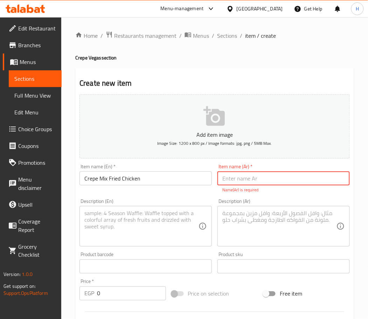
type input "م"
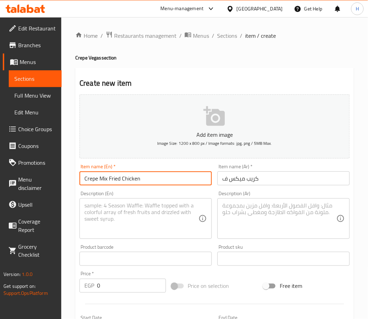
drag, startPoint x: 147, startPoint y: 183, endPoint x: 59, endPoint y: 181, distance: 87.9
click at [59, 181] on div "Edit Restaurant Branches Menus Sections Full Menu View Edit Menu Choice Groups …" at bounding box center [184, 255] width 368 height 477
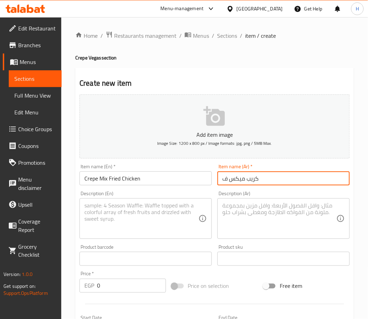
drag, startPoint x: 268, startPoint y: 178, endPoint x: 207, endPoint y: 178, distance: 60.9
click at [207, 178] on div "Add item image Image Size: 1200 x 800 px / Image formats: jpg, png / 5MB Max. I…" at bounding box center [215, 243] width 276 height 302
paste input "دجاج مقلي"
type input "كريب ميكس دجاج مقلي"
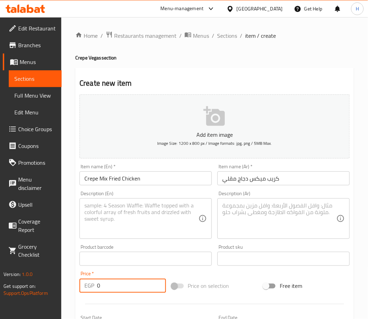
drag, startPoint x: 110, startPoint y: 290, endPoint x: 74, endPoint y: 290, distance: 35.3
click at [74, 290] on div "Home / Restaurants management / Menus / Sections / item / create Crepe Vegas se…" at bounding box center [214, 255] width 307 height 477
type input "190"
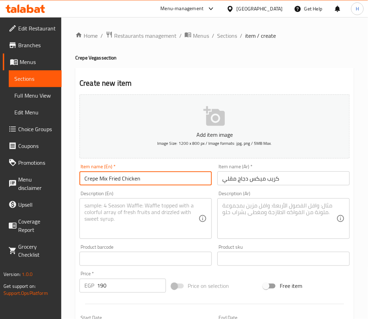
drag, startPoint x: 149, startPoint y: 183, endPoint x: 69, endPoint y: 186, distance: 80.5
click at [69, 186] on div "Home / Restaurants management / Menus / Sections / item / create Crepe Vegas se…" at bounding box center [214, 255] width 307 height 477
click at [217, 110] on icon "button" at bounding box center [213, 116] width 21 height 20
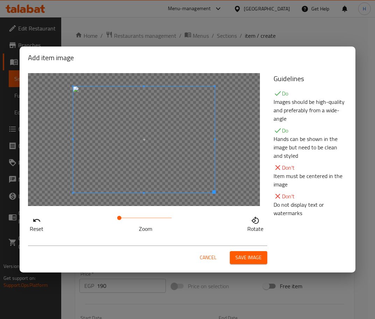
click at [244, 251] on div "Cancel Save image" at bounding box center [147, 255] width 239 height 19
click at [254, 261] on span "Save image" at bounding box center [249, 257] width 26 height 9
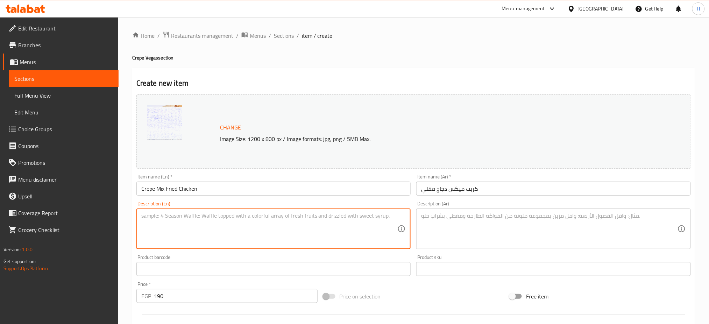
click at [219, 232] on textarea at bounding box center [269, 228] width 257 height 33
paste textarea "delicious crepe wrapped around ,crispy chicken , mozarella sticks ,onion rings …"
click at [157, 222] on textarea "delicious crepe wrapped around ,crispy chicken , mozzarella sticks ,onion rings…" at bounding box center [269, 228] width 257 height 33
click at [155, 223] on textarea "delicious crepe wrapped around ,crispy chicken , mozzarella sticks ,onion rings…" at bounding box center [269, 228] width 257 height 33
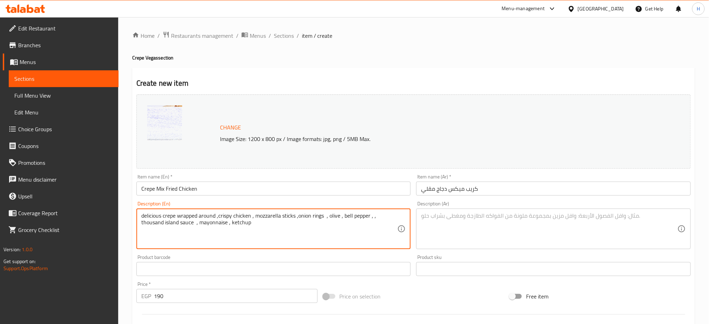
type textarea "delicious crepe wrapped around ,crispy chicken , mozzarella sticks ,onion rings…"
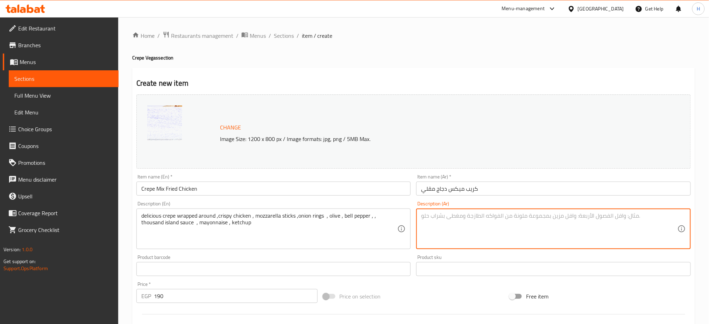
click at [455, 216] on textarea at bounding box center [549, 228] width 257 height 33
paste textarea "كريب لذيذ ملفوف حول دجاج مقرمش، أصابع موزاريلا، حلقات بصل، زيتون، فلفل رومي، صل…"
drag, startPoint x: 661, startPoint y: 215, endPoint x: 620, endPoint y: 221, distance: 41.7
click at [620, 221] on textarea "كريب لذيذ ملفوف حول دجاج مقرمش، أصابع موزاريلا، حلقات بصل، زيتون، فلفل رومي، صل…" at bounding box center [549, 228] width 257 height 33
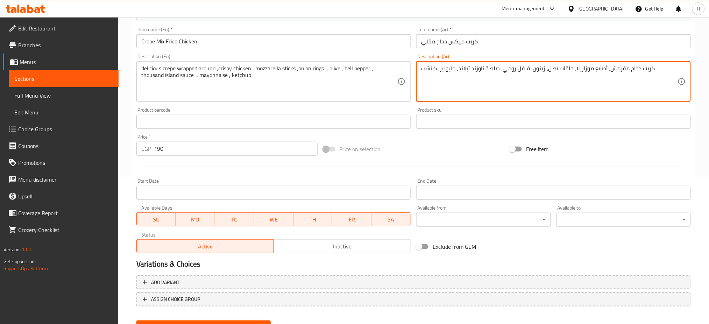
scroll to position [180, 0]
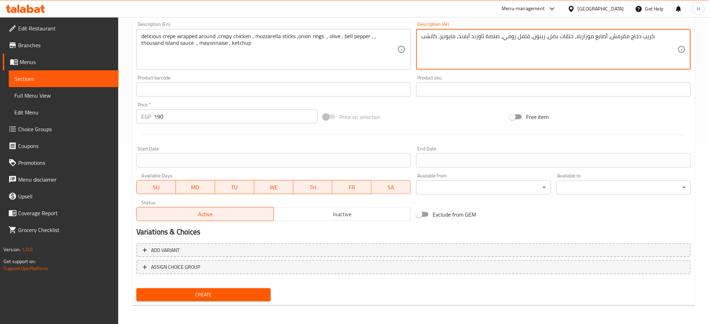
type textarea "كريب دجاج مقرمش، أصابع موزاريلا، حلقات بصل، زيتون، فلفل رومي، صلصة ثاوزند آيلان…"
click at [251, 299] on button "Create" at bounding box center [203, 294] width 134 height 13
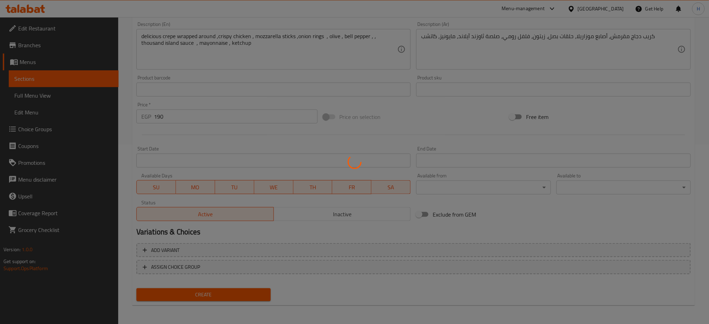
type input "0"
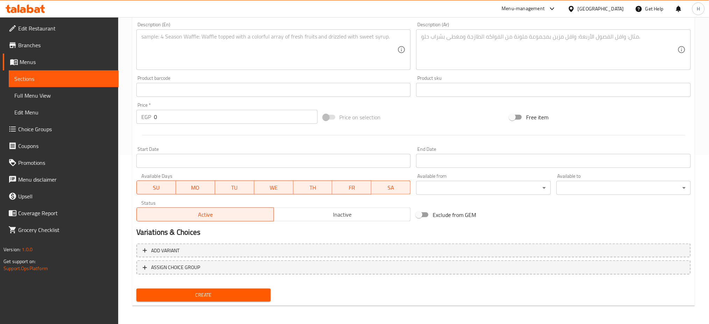
scroll to position [0, 0]
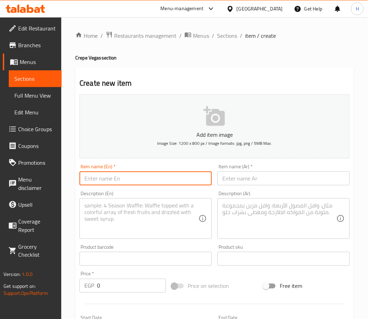
click at [107, 183] on input "text" at bounding box center [145, 178] width 132 height 14
type input "Crepe Mix Meat"
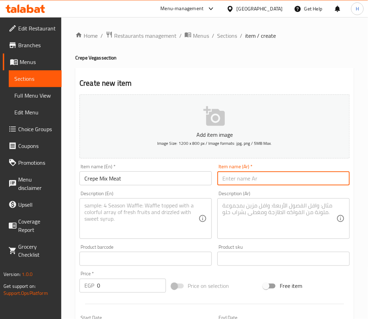
click at [243, 178] on input "text" at bounding box center [283, 178] width 132 height 14
type input "كريب ميكس لحوم"
click at [138, 215] on textarea at bounding box center [141, 218] width 114 height 33
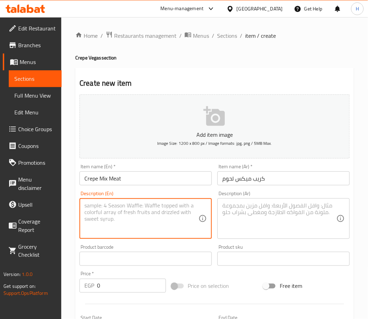
click at [245, 219] on textarea at bounding box center [279, 218] width 114 height 33
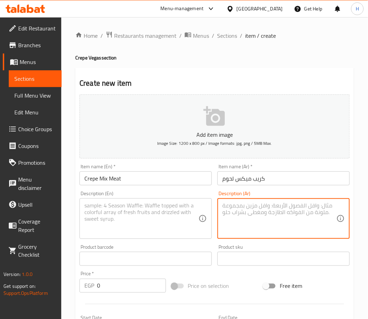
paste textarea "كريب لذيذ ملفوف حول لحم مفروم، [PERSON_NAME]، هوت دوج، [PERSON_NAME]، [PERSON_N…"
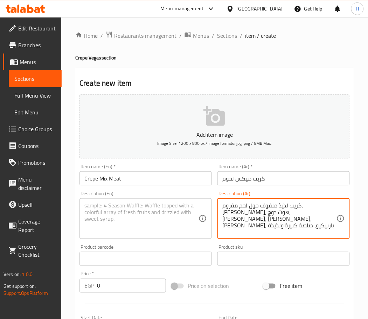
drag, startPoint x: 322, startPoint y: 204, endPoint x: 284, endPoint y: 206, distance: 38.5
click at [284, 206] on textarea "كريب لذيذ ملفوف حول لحم مفروم، [PERSON_NAME]، هوت دوج، [PERSON_NAME]، [PERSON_N…" at bounding box center [279, 218] width 114 height 33
drag, startPoint x: 253, startPoint y: 213, endPoint x: 214, endPoint y: 216, distance: 38.9
click at [214, 216] on div "Add item image Image Size: 1200 x 800 px / Image formats: jpg, png / 5MB Max. I…" at bounding box center [215, 243] width 276 height 302
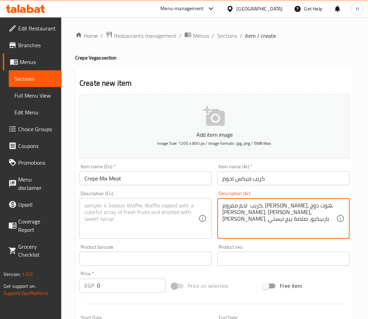
type textarea "كريب لحم مفروم، [PERSON_NAME]، هوت دوج، [PERSON_NAME]، [PERSON_NAME]، [PERSON_N…"
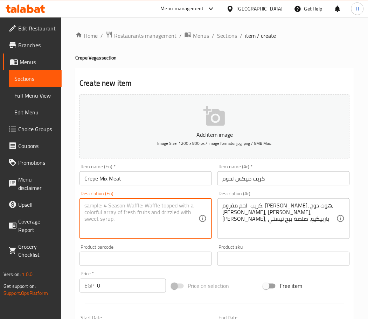
click at [130, 212] on textarea at bounding box center [141, 218] width 114 height 33
paste textarea "delicious crepe wrapped around ,minced meat , pepperoni ,Hot dog, olive , bell …"
type textarea "delicious crepe wrapped around ,minced meat , pepperoni ,Hot dog, olive , bell …"
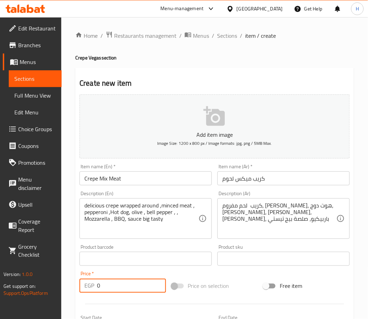
drag, startPoint x: 118, startPoint y: 285, endPoint x: 61, endPoint y: 286, distance: 57.1
click at [61, 286] on div "Edit Restaurant Branches Menus Sections Full Menu View Edit Menu Choice Groups …" at bounding box center [184, 255] width 368 height 477
type input "190"
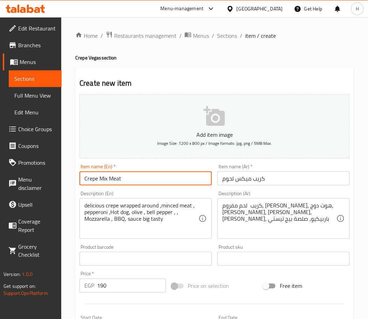
drag, startPoint x: 128, startPoint y: 177, endPoint x: 80, endPoint y: 180, distance: 48.4
click at [80, 180] on input "Crepe Mix Meat" at bounding box center [145, 178] width 132 height 14
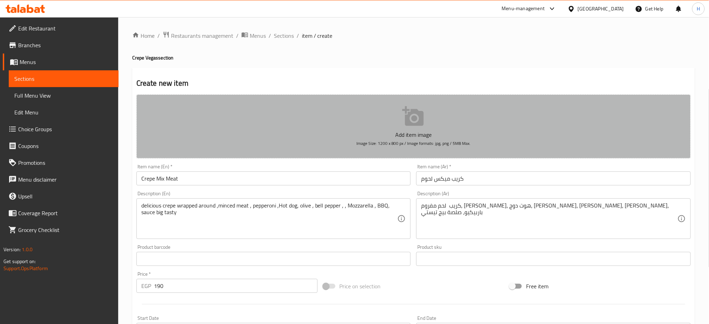
click at [405, 121] on icon "button" at bounding box center [413, 116] width 22 height 22
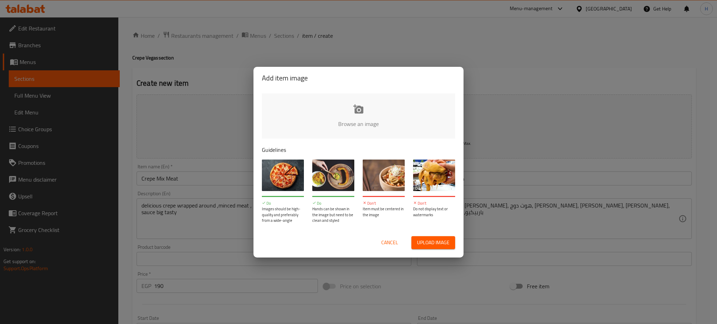
click at [368, 115] on input "file" at bounding box center [595, 125] width 666 height 65
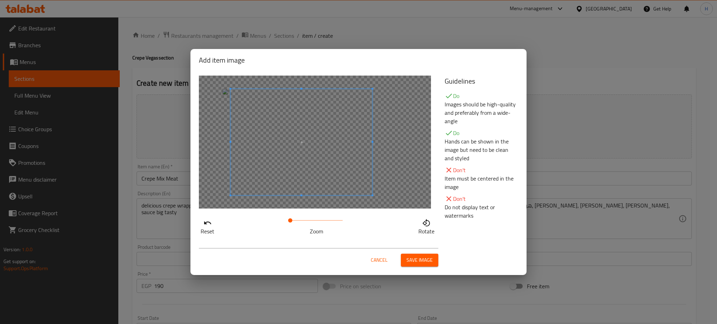
click at [301, 153] on span at bounding box center [301, 142] width 142 height 106
click at [426, 256] on span "Save image" at bounding box center [419, 260] width 26 height 9
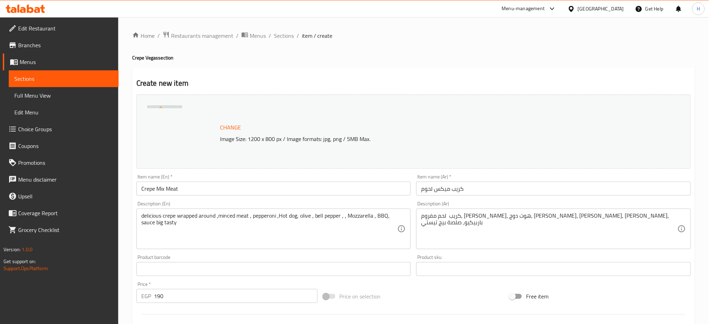
scroll to position [180, 0]
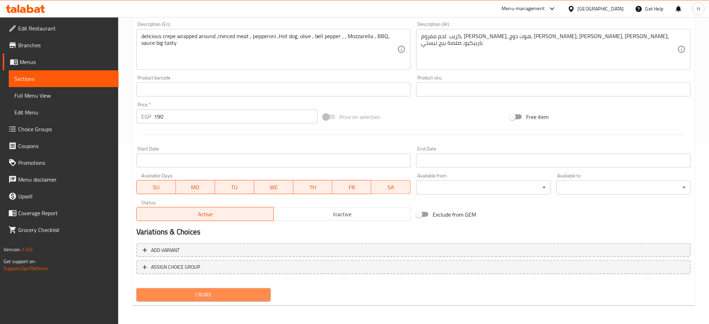
click at [236, 295] on span "Create" at bounding box center [203, 294] width 123 height 9
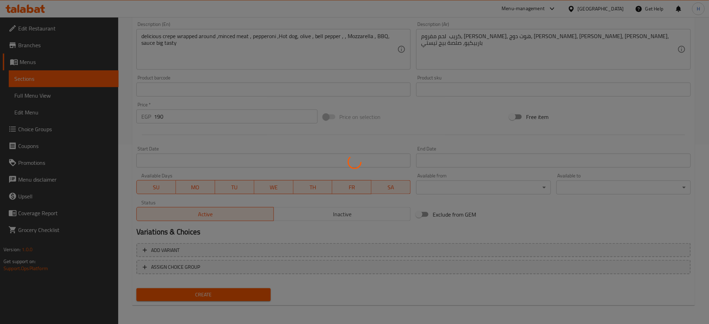
type input "0"
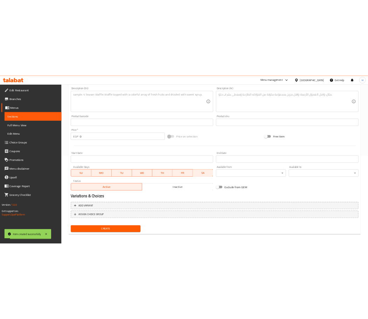
scroll to position [0, 0]
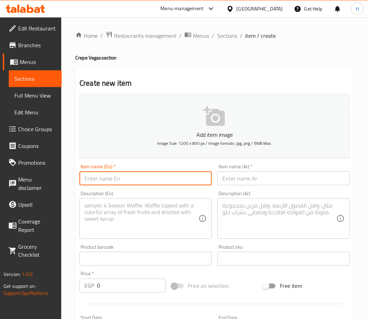
click at [135, 176] on input "text" at bounding box center [145, 178] width 132 height 14
type input "Crepe Vegas"
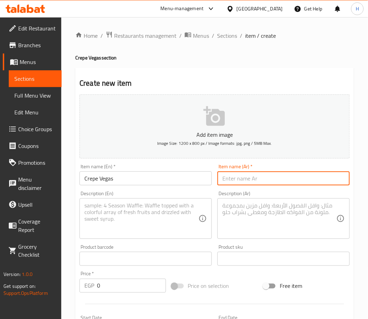
click at [242, 182] on input "text" at bounding box center [283, 178] width 132 height 14
type input "كريب فيجاز"
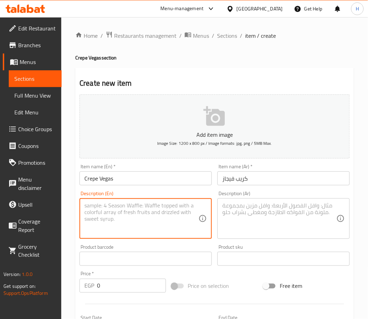
click at [143, 218] on textarea at bounding box center [141, 218] width 114 height 33
click at [148, 223] on textarea at bounding box center [141, 218] width 114 height 33
paste textarea "delicious crepe wrapped around ,chicken strips , smoked turkey,mushroom, olive …"
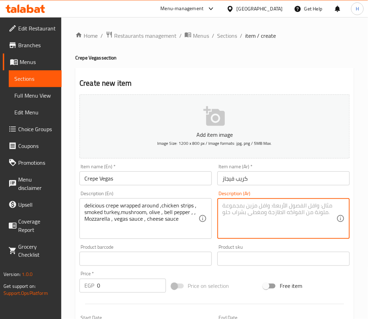
click at [259, 209] on textarea at bounding box center [279, 218] width 114 height 33
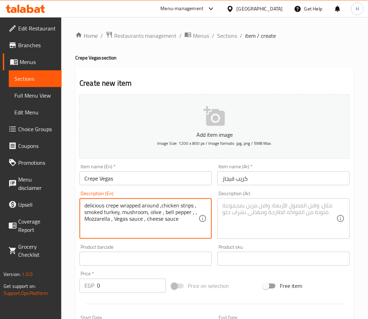
type textarea "delicious crepe wrapped around ,chicken strips , smoked turkey, mushroom, olive…"
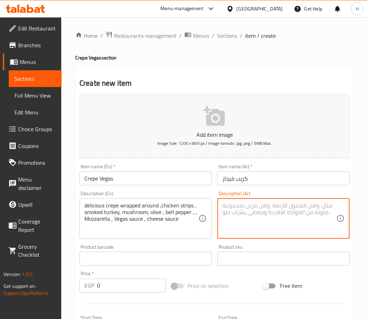
click at [254, 209] on textarea at bounding box center [279, 218] width 114 height 33
click at [239, 216] on textarea at bounding box center [279, 218] width 114 height 33
paste textarea "كريب لذيذ ملفوف حول شرائح دجاج، ديك رومي مدخن، مشروم، [PERSON_NAME]، فلفل رومي،…"
drag, startPoint x: 314, startPoint y: 203, endPoint x: 276, endPoint y: 201, distance: 37.6
click at [276, 201] on div "كريب لذيذ ملفوف حول شرائح دجاج، ديك رومي مدخن، مشروم، [PERSON_NAME]، فلفل رومي،…" at bounding box center [283, 218] width 132 height 41
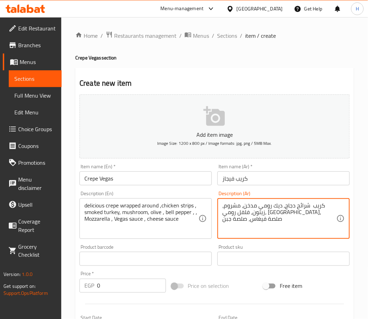
click at [279, 204] on textarea "كريب شرائح دجاج، ديك رومي مدخن، مشروم، زيتون، فلفل رومي، [GEOGRAPHIC_DATA]، صلص…" at bounding box center [279, 218] width 114 height 33
type textarea "كريب شرائح دجاج، رومي مدخن، مشروم، [PERSON_NAME]، فلفل رومي، موزاريلا، صلصة فيغ…"
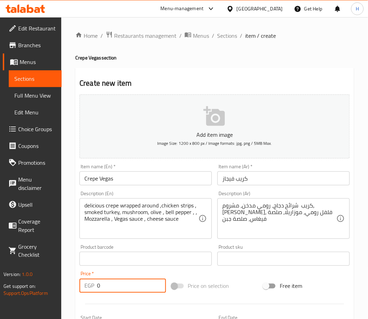
drag, startPoint x: 113, startPoint y: 288, endPoint x: 72, endPoint y: 284, distance: 41.5
click at [72, 284] on div "Home / Restaurants management / Menus / Sections / item / create Crepe Vegas se…" at bounding box center [214, 255] width 307 height 477
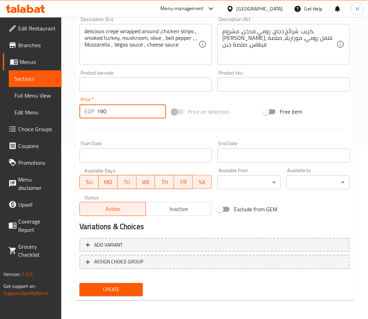
type input "190"
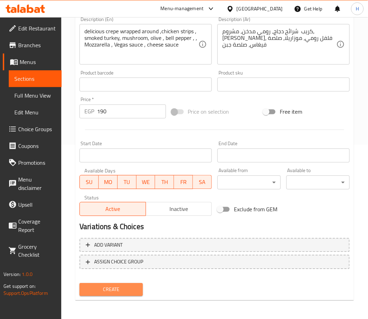
click at [101, 283] on button "Create" at bounding box center [110, 289] width 63 height 13
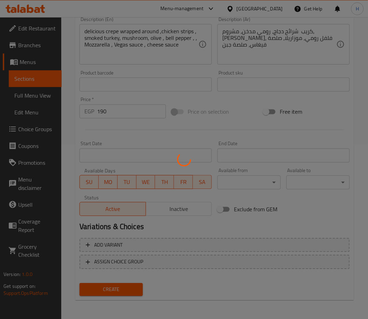
type input "0"
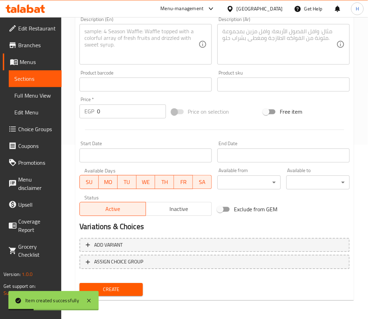
scroll to position [0, 0]
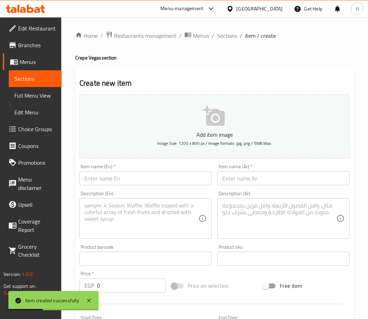
click at [111, 177] on input "text" at bounding box center [145, 178] width 132 height 14
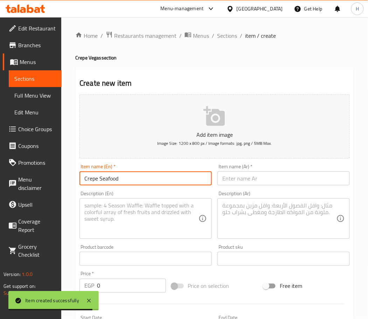
type input "Crepe Seafood"
click at [228, 181] on input "text" at bounding box center [283, 178] width 132 height 14
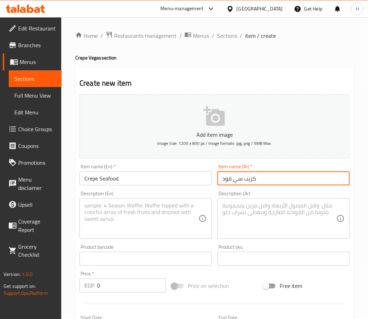
type input "كريب سي فود"
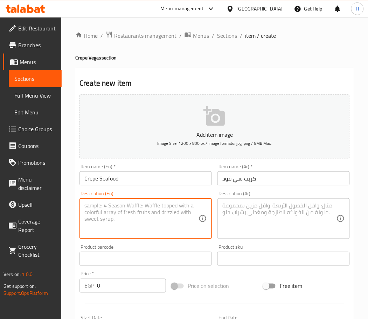
click at [138, 215] on textarea at bounding box center [141, 218] width 114 height 33
paste textarea "delicious crepe wrapped around ,Shrimp, calamari fish fillet,mushroom, olive , …"
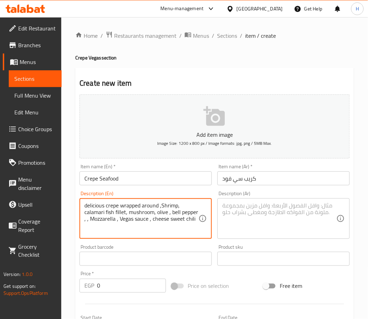
type textarea "delicious crepe wrapped around ,Shrimp, calamari fish fillet, mushroom, olive ,…"
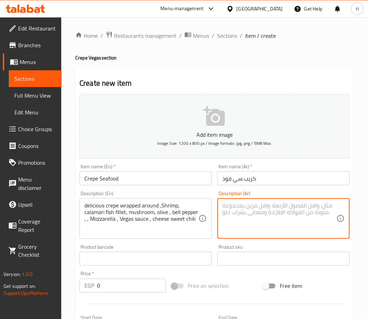
click at [254, 228] on textarea at bounding box center [279, 218] width 114 height 33
paste textarea "كريب لذيذ ملفوف حول، [PERSON_NAME]، [PERSON_NAME]، فيليه سمك، مشروم، [PERSON_NA…"
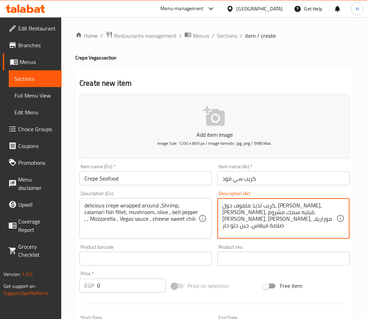
click at [244, 219] on textarea "كريب لذيذ ملفوف حول، [PERSON_NAME]، [PERSON_NAME]، فيليه سمك، مشروم، [PERSON_NA…" at bounding box center [279, 218] width 114 height 33
type textarea "كريب لذيذ ملفوف حول، [PERSON_NAME]، [PERSON_NAME]، فيليه سمك، مشروم، [PERSON_NA…"
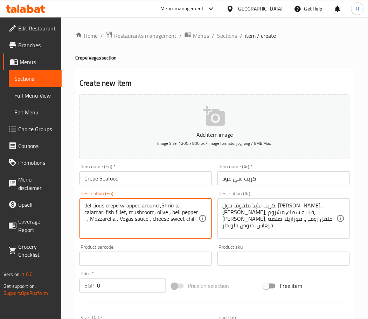
click at [160, 221] on textarea "delicious crepe wrapped around ,Shrimp, calamari fish fillet, mushroom, olive ,…" at bounding box center [141, 218] width 114 height 33
click at [182, 219] on textarea "delicious crepe wrapped around ,Shrimp, calamari fish fillet, mushroom, olive ,…" at bounding box center [141, 218] width 114 height 33
type textarea "delicious crepe wrapped around ,Shrimp, calamari fish fillet, mushroom, olive ,…"
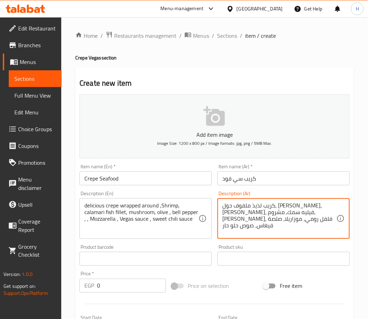
drag, startPoint x: 274, startPoint y: 206, endPoint x: 316, endPoint y: 204, distance: 42.0
click at [302, 204] on textarea "كريب\روبيان، [PERSON_NAME]، فيليه سمك، مشروم، [PERSON_NAME]، فلفل رومي، موزاريل…" at bounding box center [279, 218] width 114 height 33
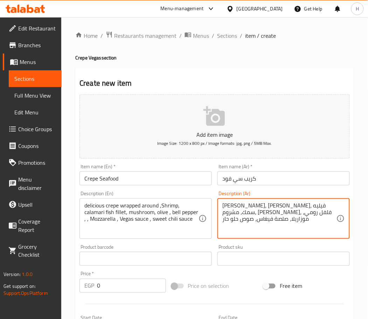
type textarea "[PERSON_NAME]، [PERSON_NAME]، فيليه سمك، مشروم، [PERSON_NAME]، فلفل رومي، موزار…"
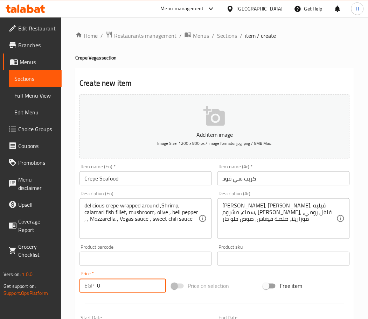
drag, startPoint x: 118, startPoint y: 285, endPoint x: 68, endPoint y: 291, distance: 50.4
click at [68, 291] on div "Home / Restaurants management / Menus / Sections / item / create Crepe Vegas se…" at bounding box center [214, 255] width 307 height 477
type input "240"
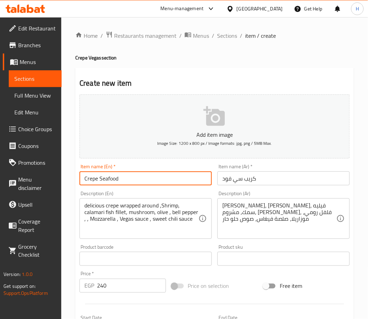
drag, startPoint x: 135, startPoint y: 182, endPoint x: 64, endPoint y: 173, distance: 71.2
click at [64, 173] on div "Home / Restaurants management / Menus / Sections / item / create Crepe Vegas se…" at bounding box center [214, 255] width 307 height 477
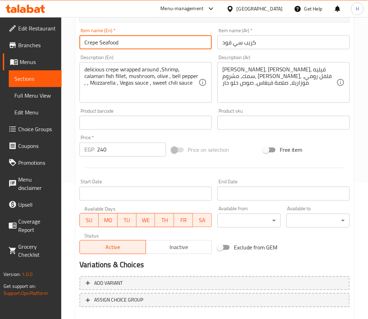
scroll to position [152, 0]
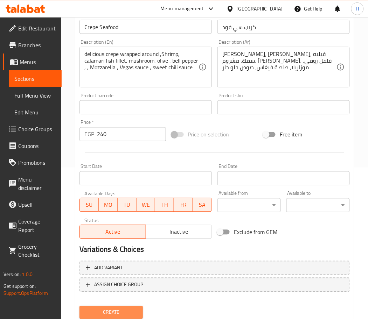
click at [123, 312] on span "Create" at bounding box center [111, 312] width 52 height 9
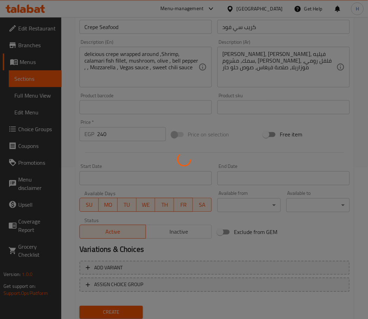
type input "0"
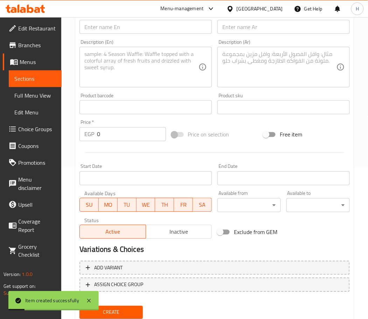
scroll to position [0, 0]
